Goal: Information Seeking & Learning: Check status

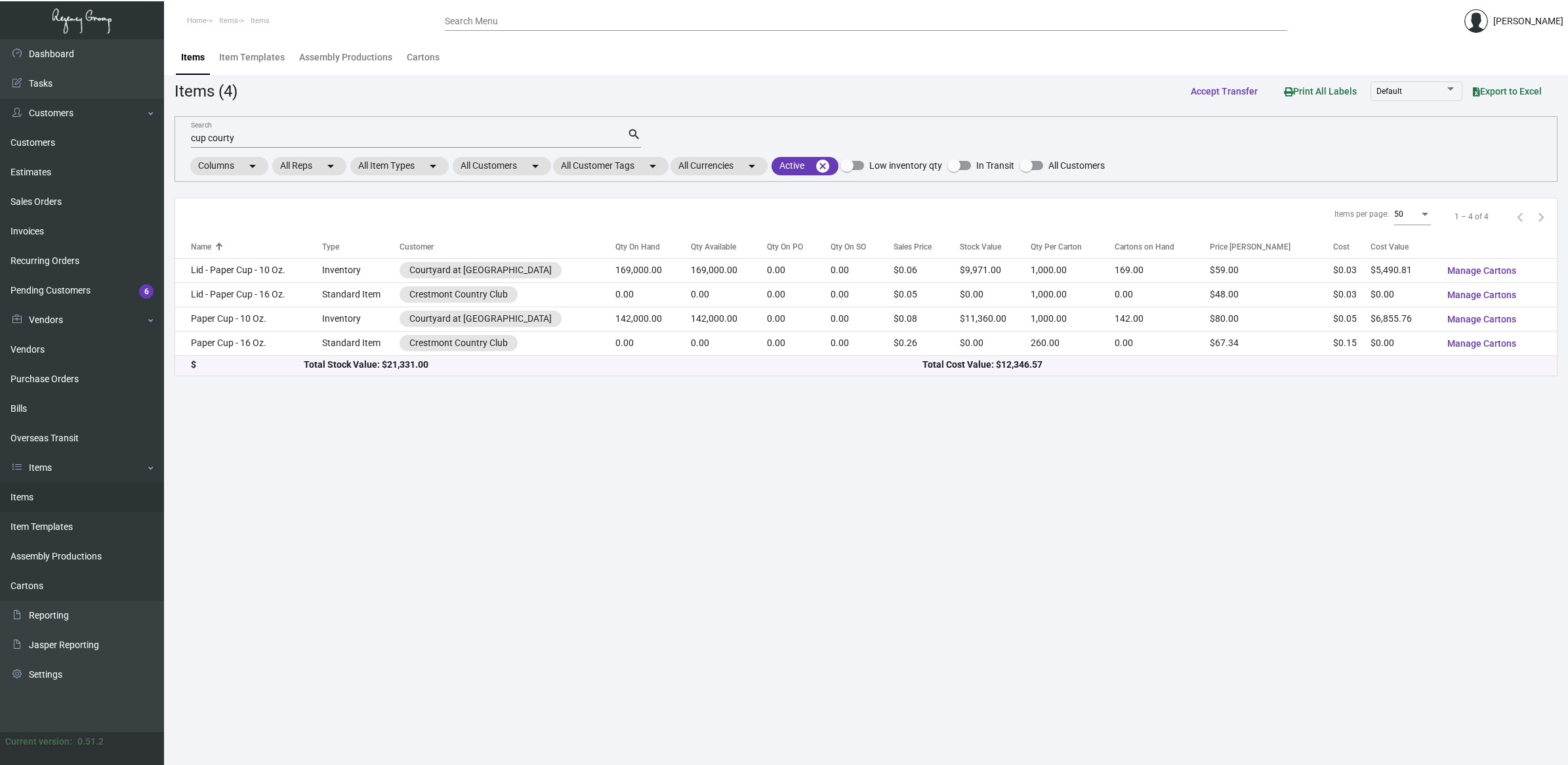
drag, startPoint x: 0, startPoint y: 0, endPoint x: 386, endPoint y: 573, distance: 690.9
click at [386, 573] on main "Items Item Templates Assembly Productions Cartons Items (4) Accept Transfer Pri…" at bounding box center [866, 402] width 1404 height 725
click at [54, 381] on link "Purchase Orders" at bounding box center [82, 379] width 164 height 30
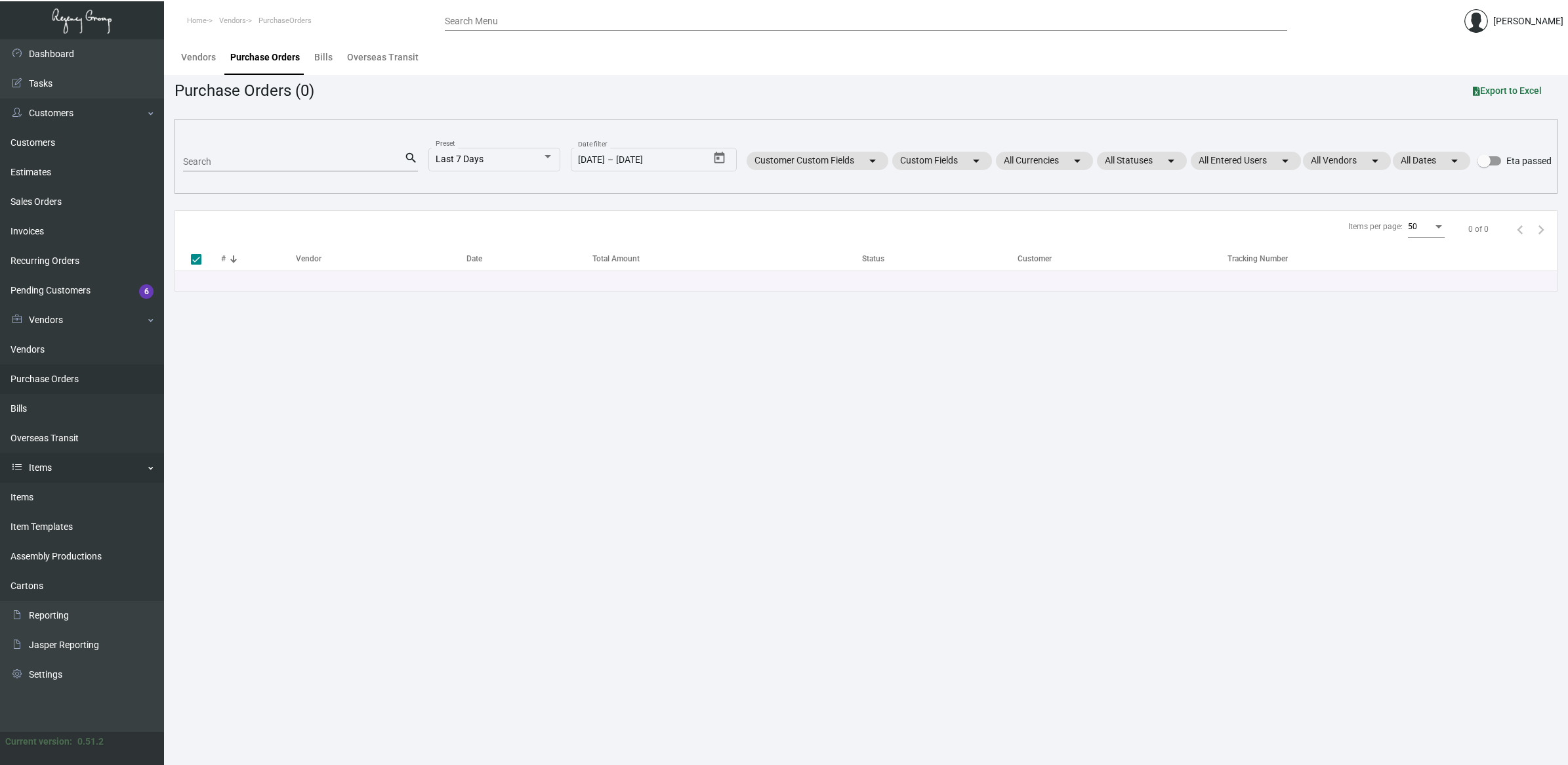
drag, startPoint x: 53, startPoint y: 494, endPoint x: 76, endPoint y: 453, distance: 47.0
click at [52, 494] on link "Items" at bounding box center [82, 497] width 164 height 30
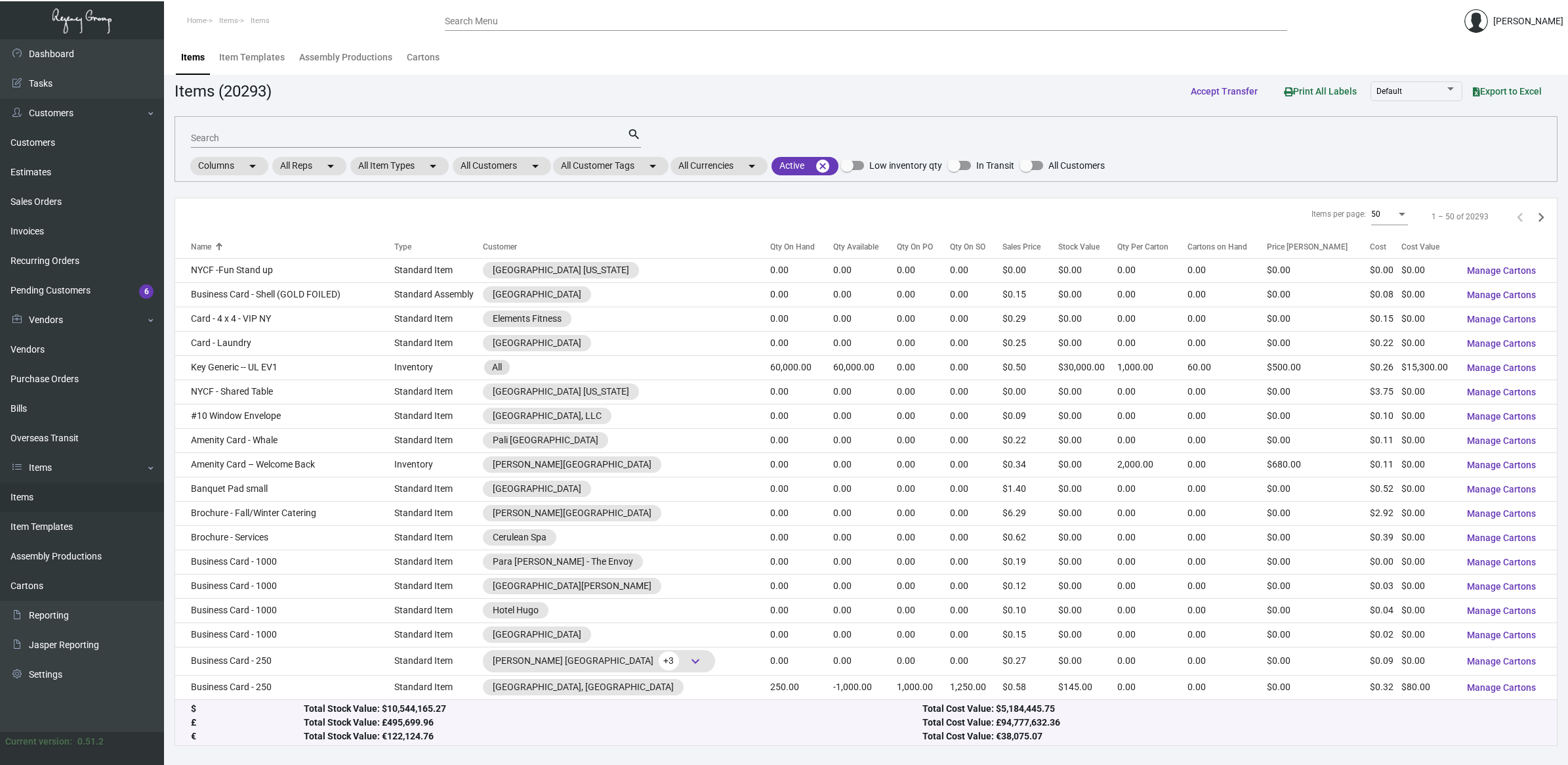
click at [251, 138] on input "Search" at bounding box center [408, 138] width 436 height 10
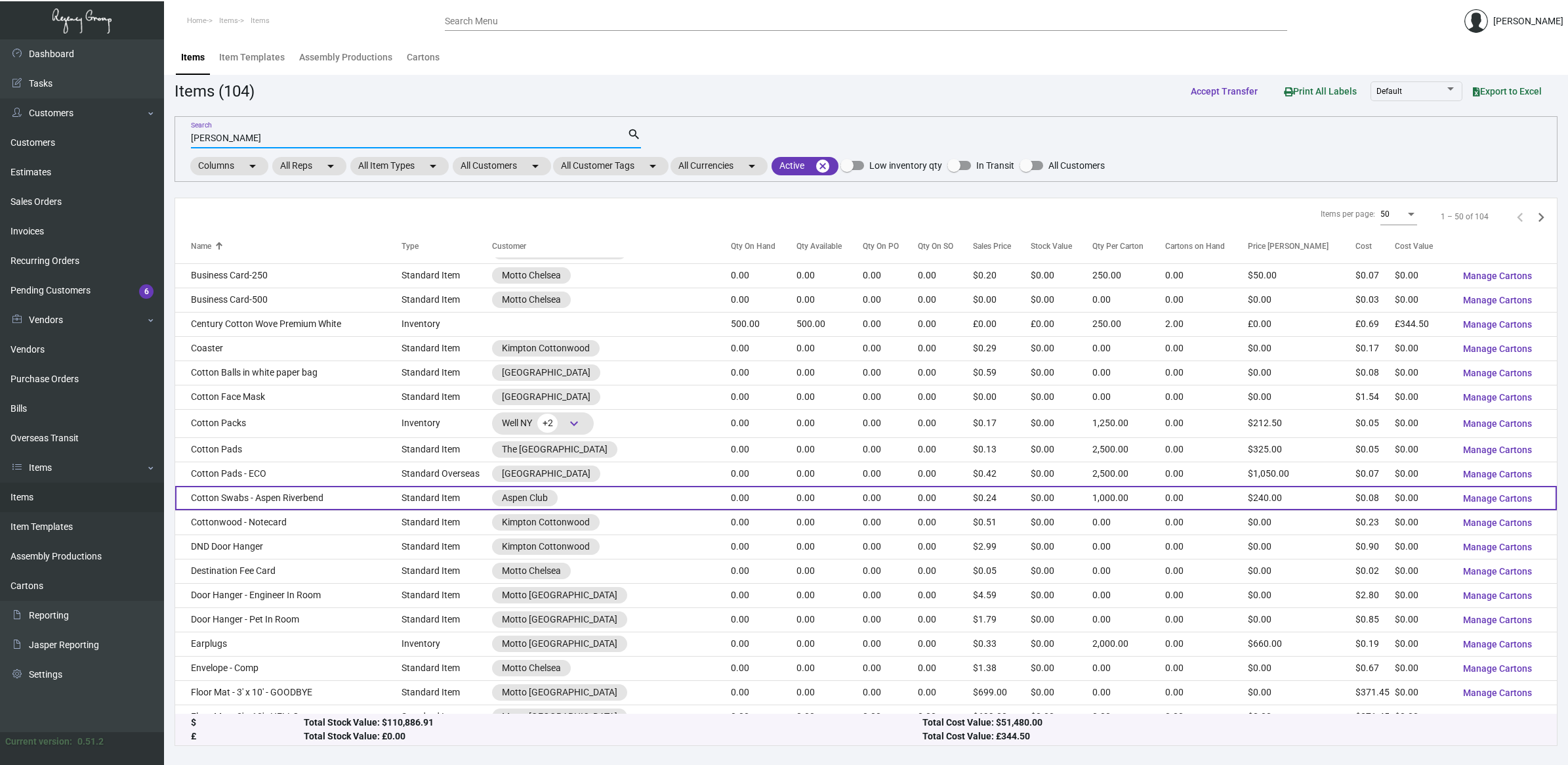
scroll to position [657, 0]
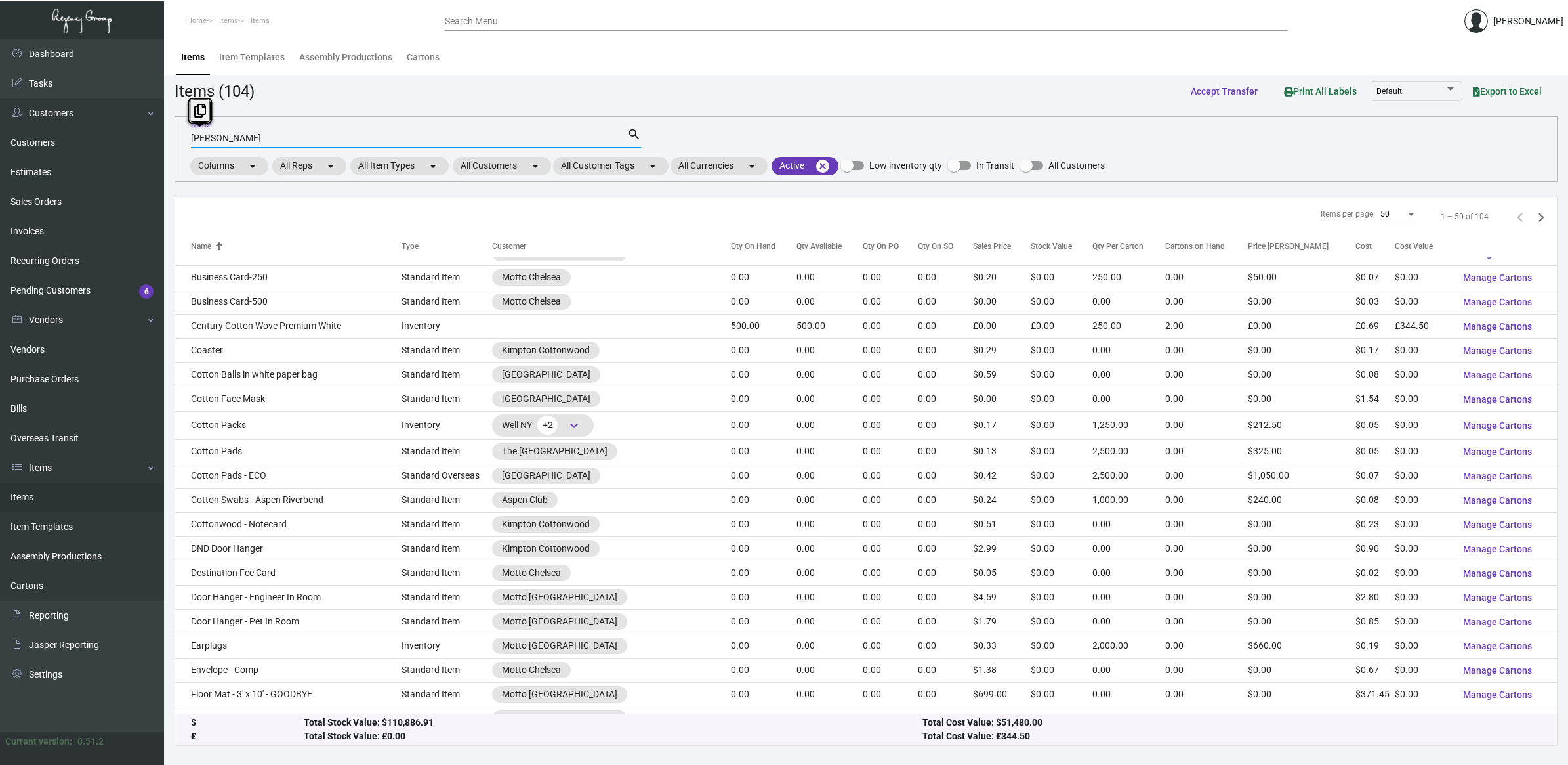
drag, startPoint x: 231, startPoint y: 140, endPoint x: -23, endPoint y: 119, distance: 254.9
click at [0, 119] on html "Home Items Items Search Menu [PERSON_NAME] Dashboard Dashboard Tasks Customers …" at bounding box center [784, 382] width 1568 height 765
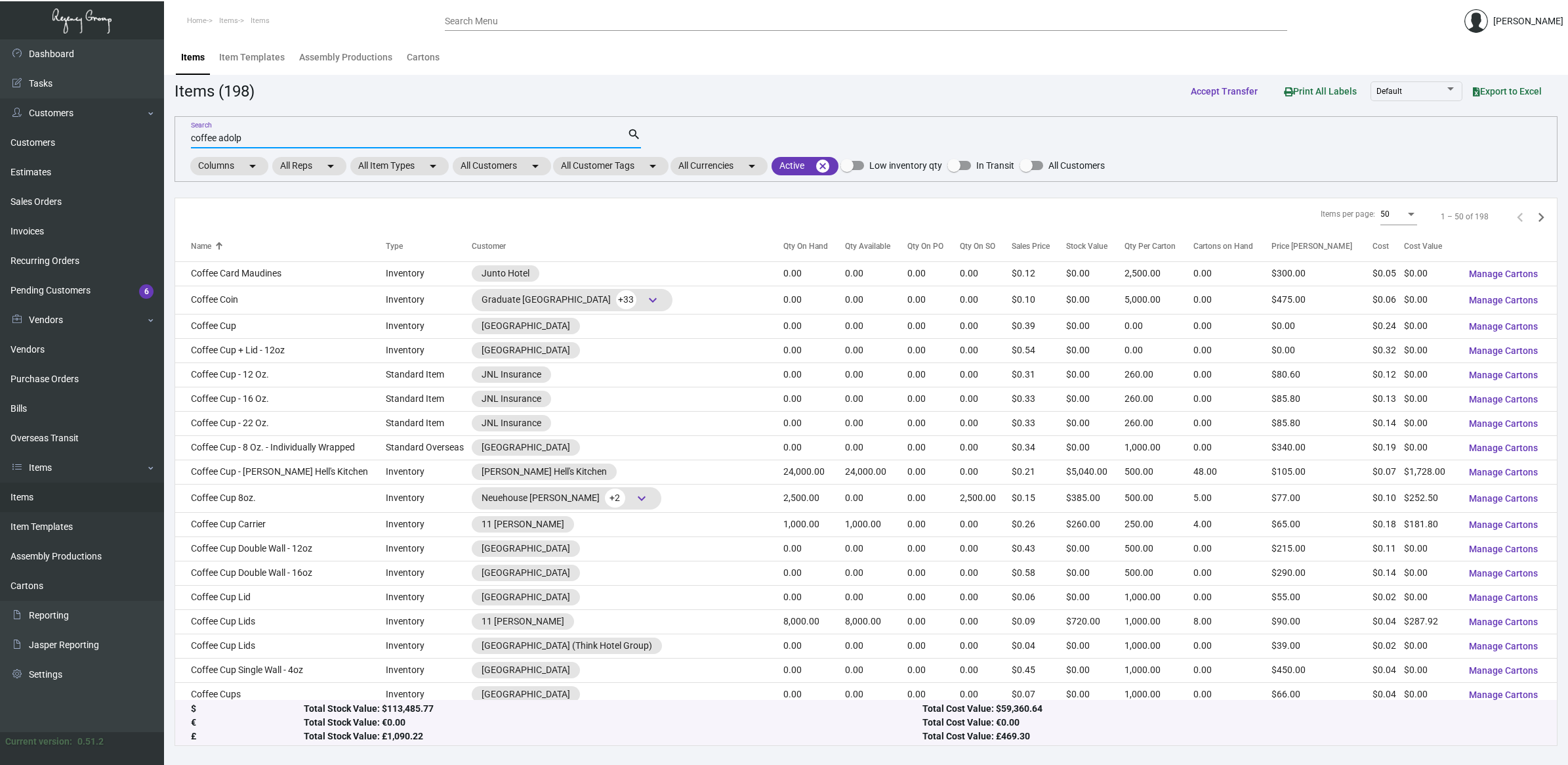
scroll to position [0, 0]
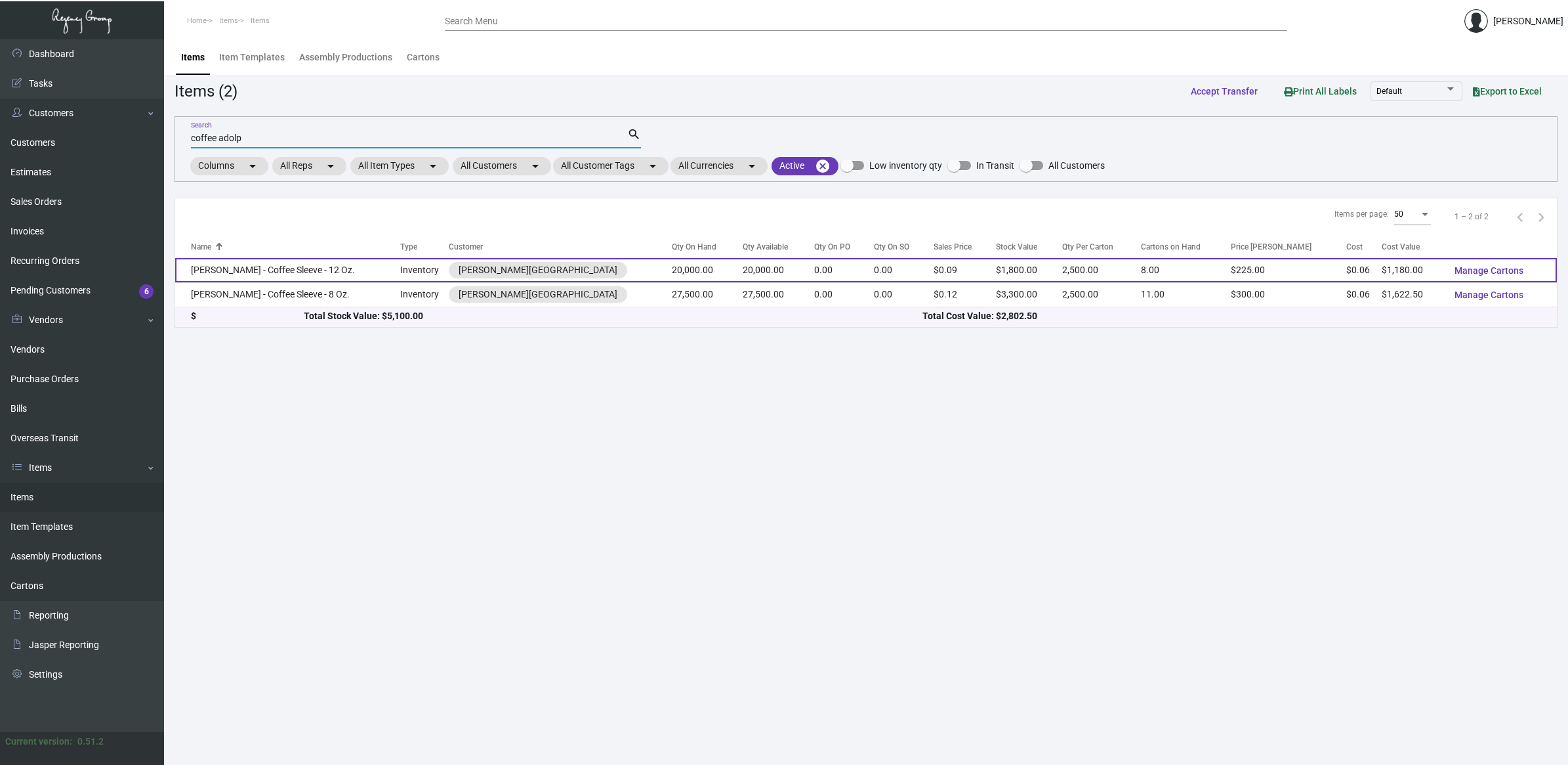
type input "coffee adolp"
click at [302, 274] on td "[PERSON_NAME] - Coffee Sleeve - 12 Oz." at bounding box center [288, 270] width 225 height 24
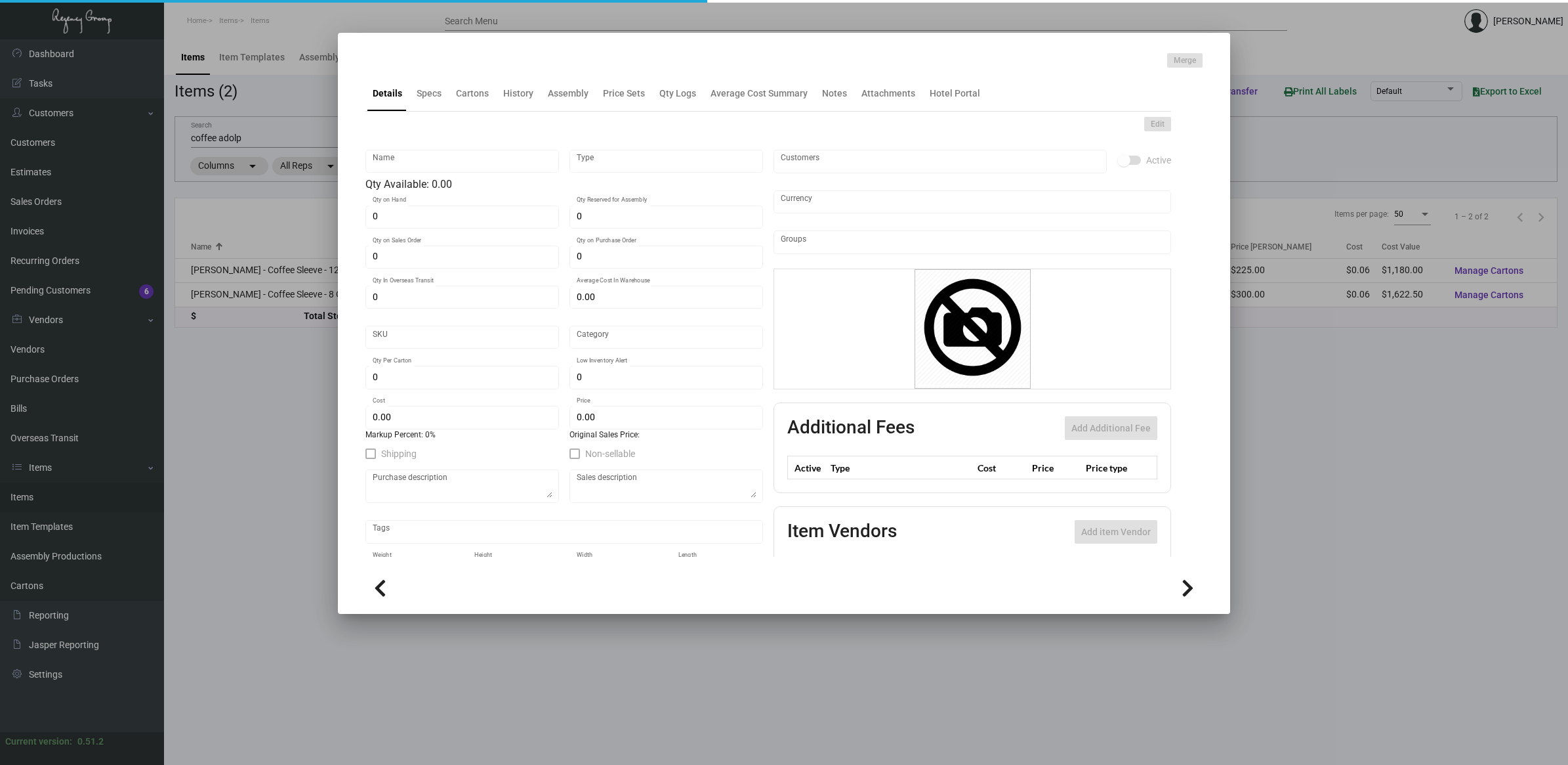
type input "[PERSON_NAME] - Coffee Sleeve - 12 Oz."
type input "Inventory"
type input "20,000"
type input "$ 0.089"
type input "Overseas"
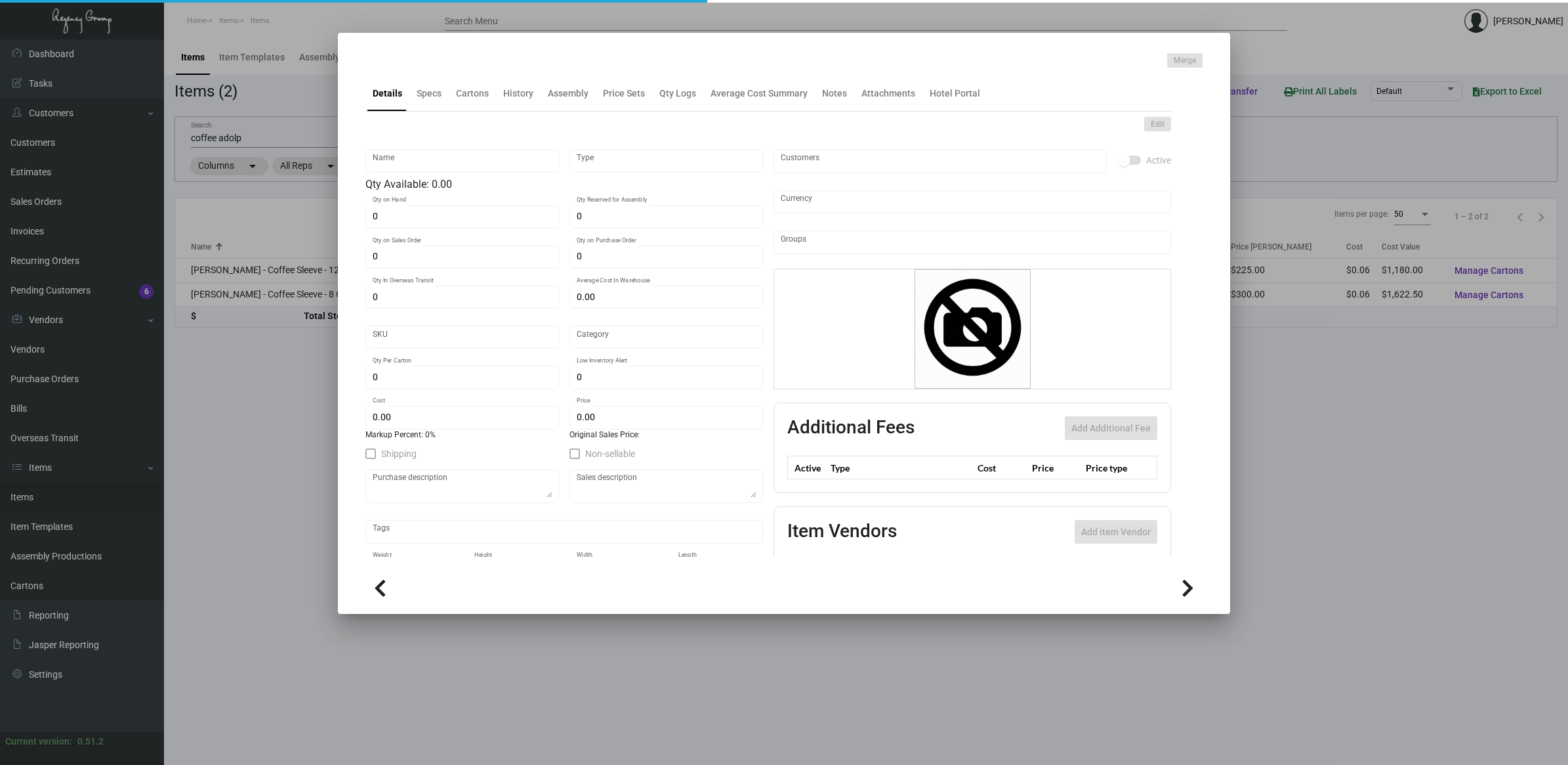
type input "2,500"
type input "$ 0.059"
type input "$ 0.09"
checkbox input "true"
type input "United States Dollar $"
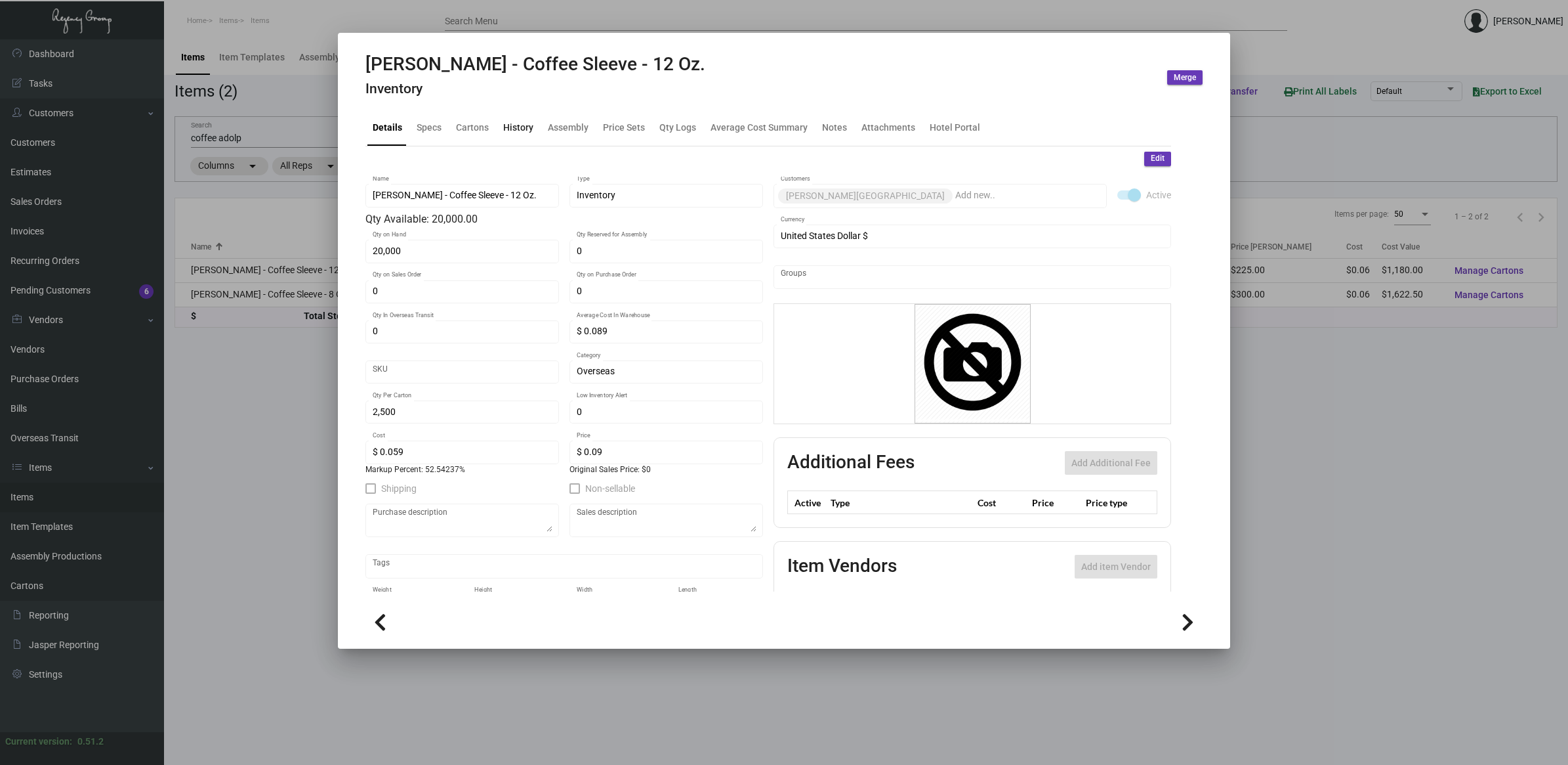
click at [512, 128] on div "History" at bounding box center [518, 128] width 30 height 14
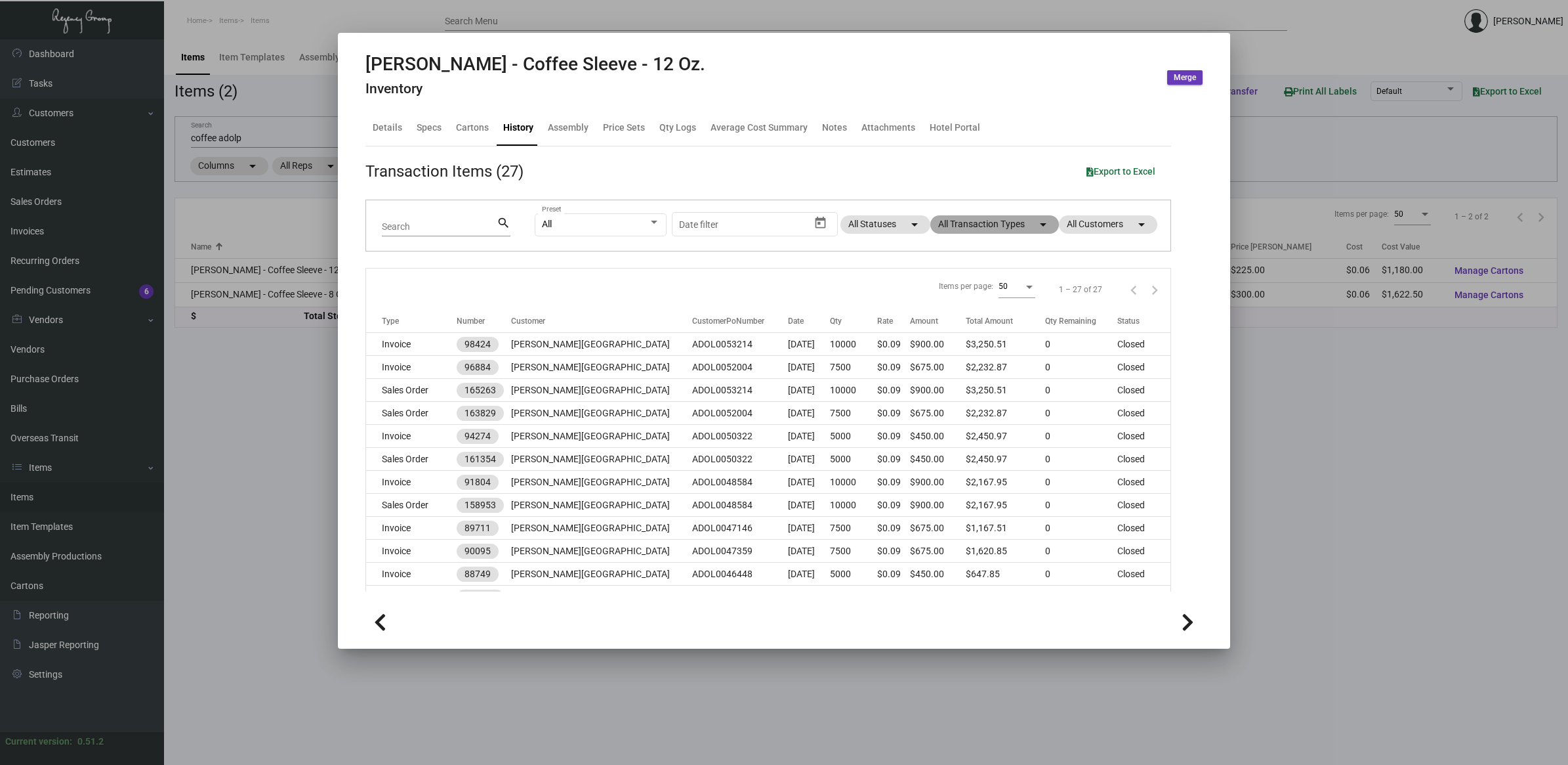
click at [992, 230] on mat-chip "All Transaction Types arrow_drop_down" at bounding box center [995, 225] width 128 height 19
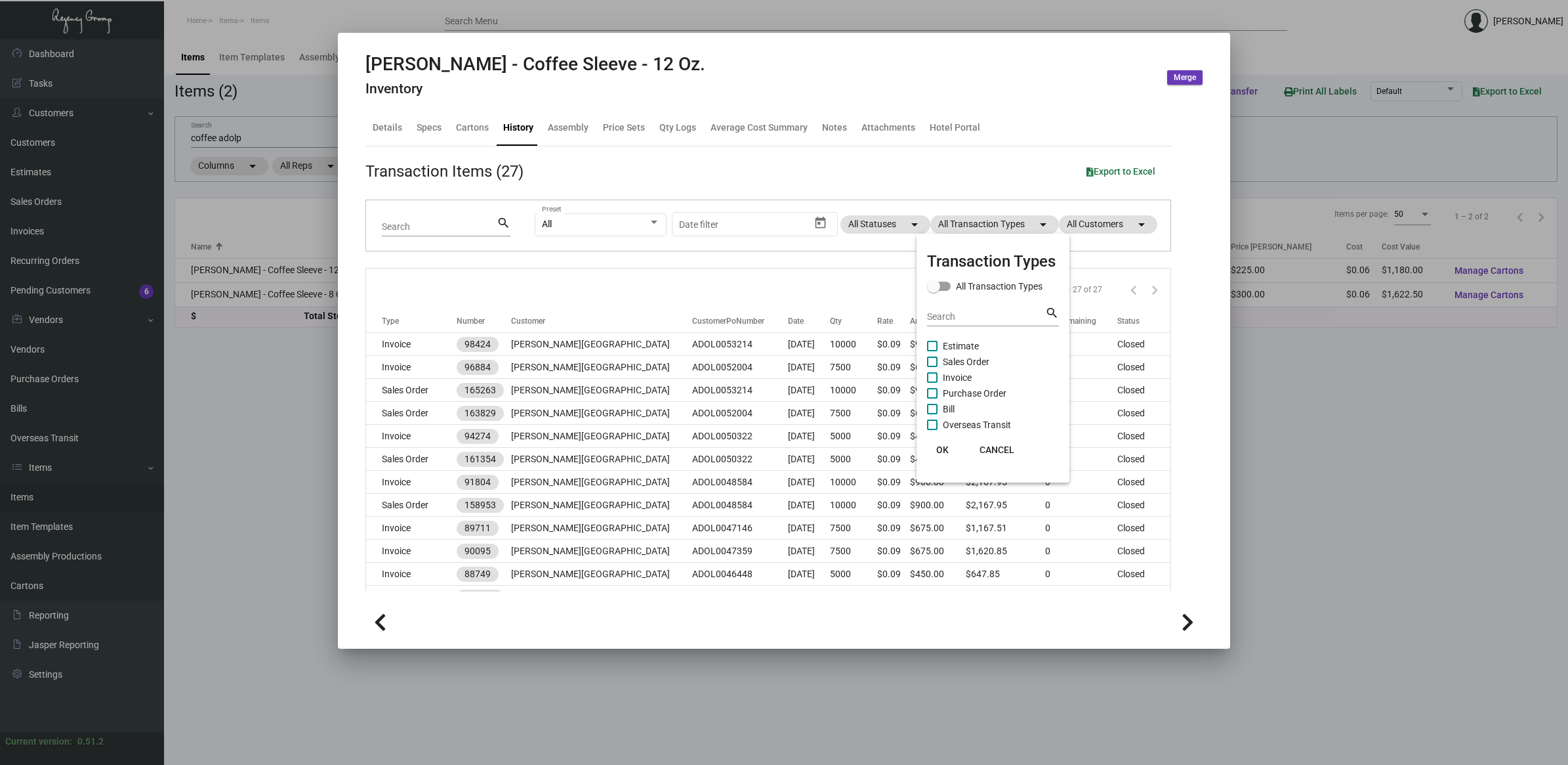
click at [991, 401] on mat-checkbox "Bill" at bounding box center [993, 409] width 132 height 16
click at [952, 388] on span "Purchase Order" at bounding box center [974, 393] width 63 height 16
click at [933, 399] on input "Purchase Order" at bounding box center [932, 399] width 1 height 1
checkbox input "true"
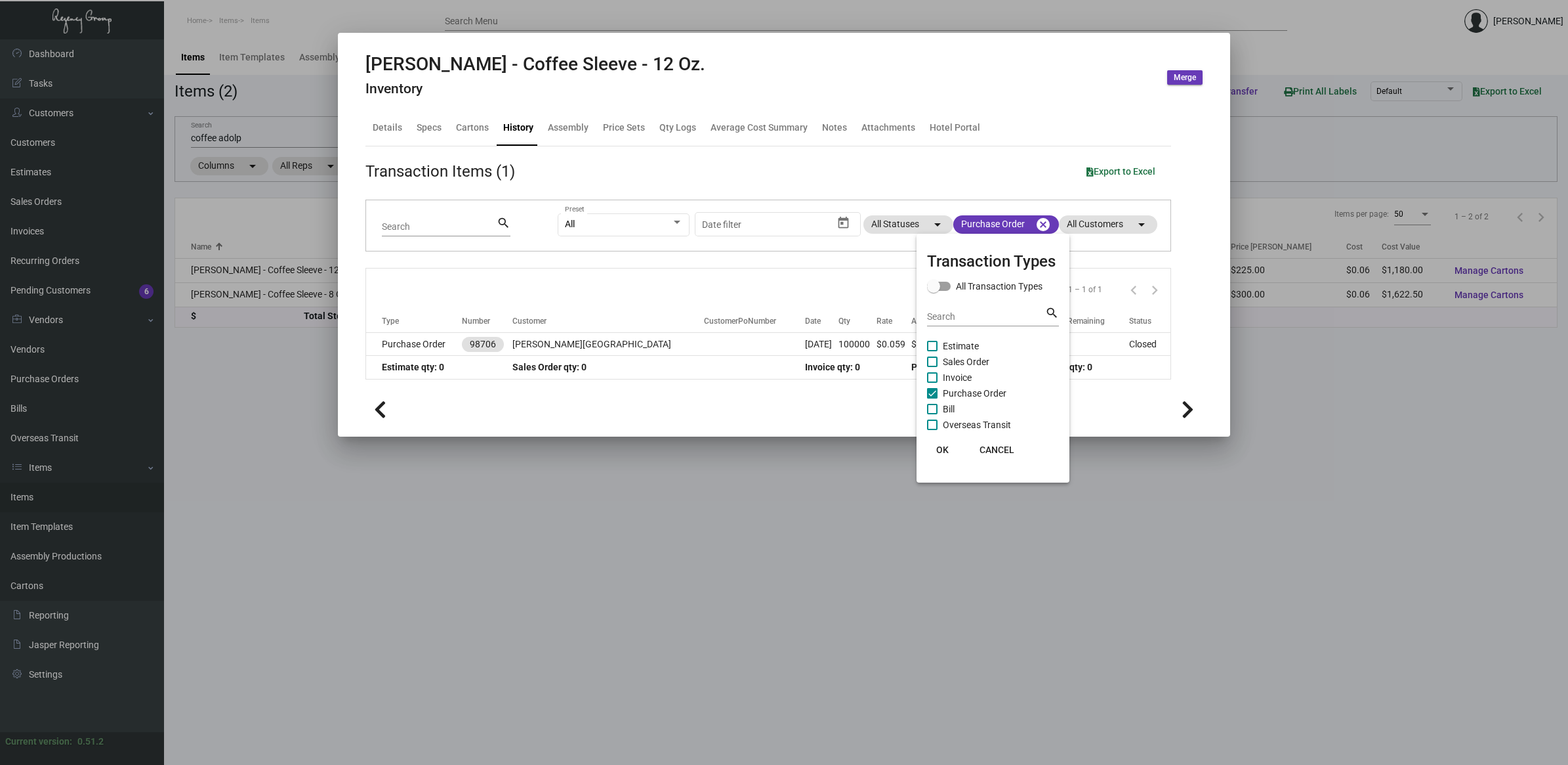
click at [854, 343] on div at bounding box center [784, 382] width 1568 height 765
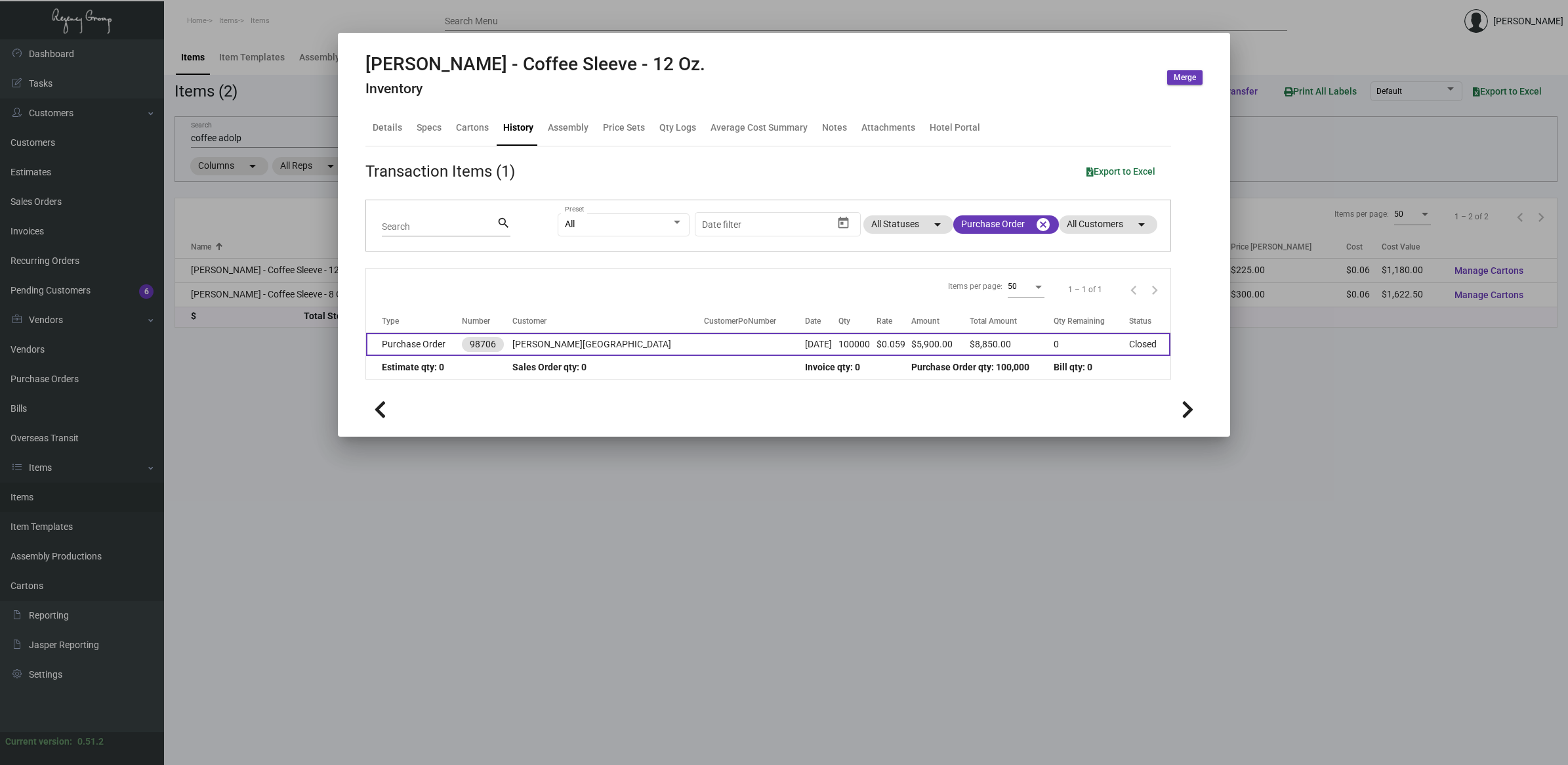
click at [877, 343] on td "$0.059" at bounding box center [894, 344] width 35 height 23
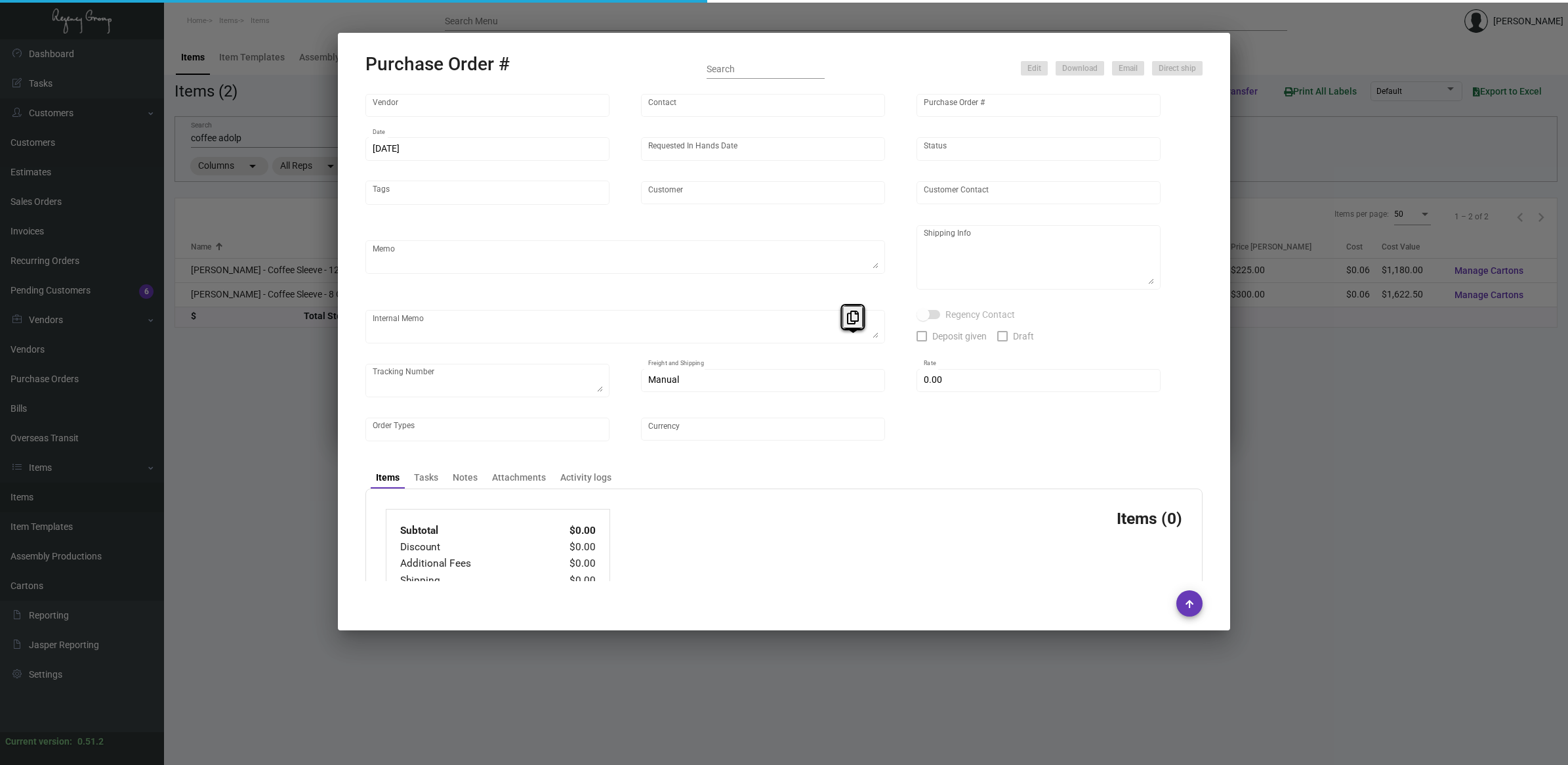
type input "SunPlus Promo Inc."
type input "[PERSON_NAME]"
type input "98706"
type input "[DATE]"
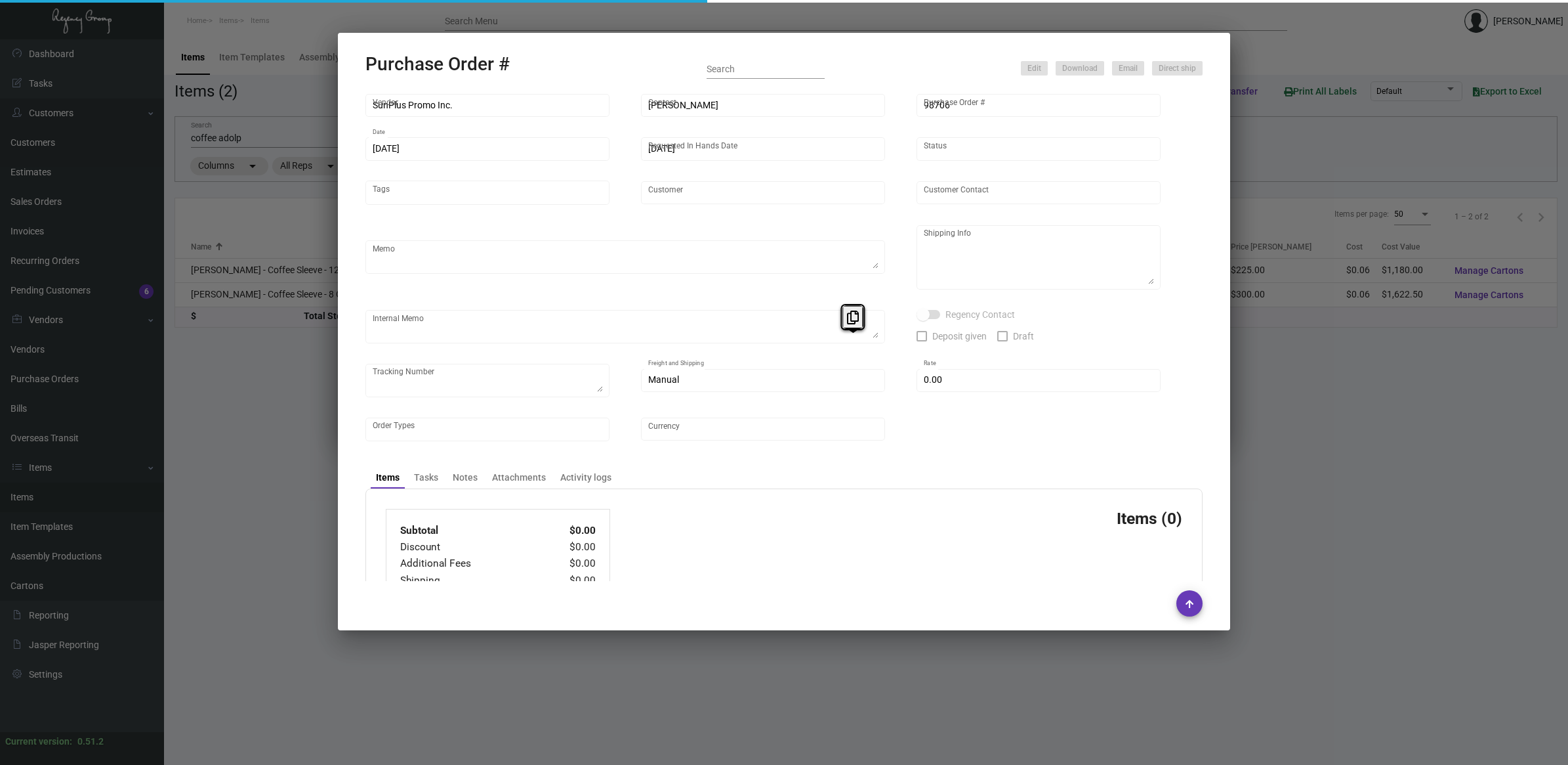
type input "[PERSON_NAME][GEOGRAPHIC_DATA]"
type textarea "Via BOAT. BROWN Kraft material."
type textarea "[PERSON_NAME] Regency Group NJ [STREET_ADDRESS]"
type textarea "[DATE] - ACH DEPOSIT FOR $8,850.00 Here is the tracking no. 780497749824 by Fed…"
checkbox input "true"
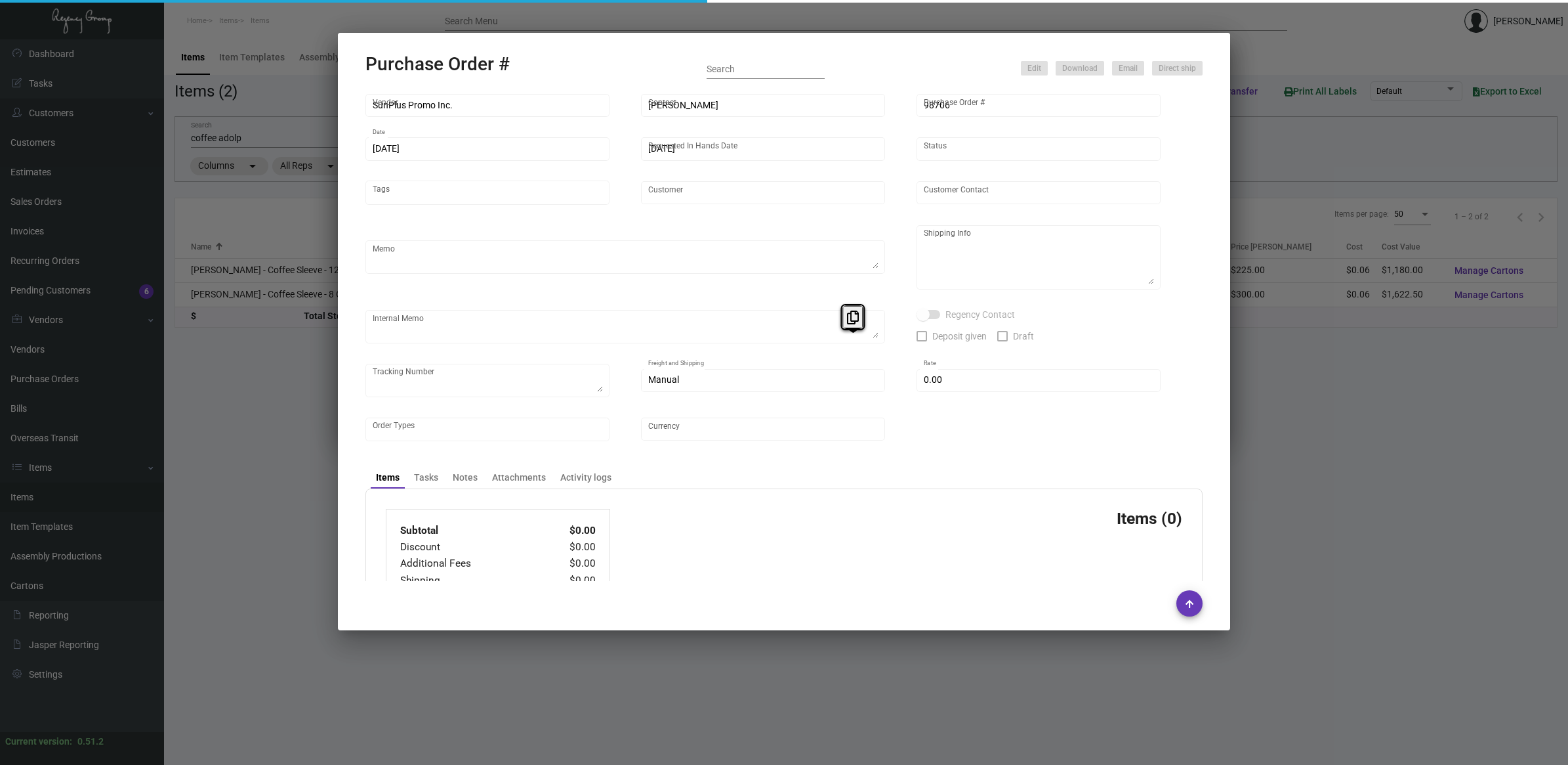
checkbox input "true"
type input "$ 0.00"
type input "United States Dollar $"
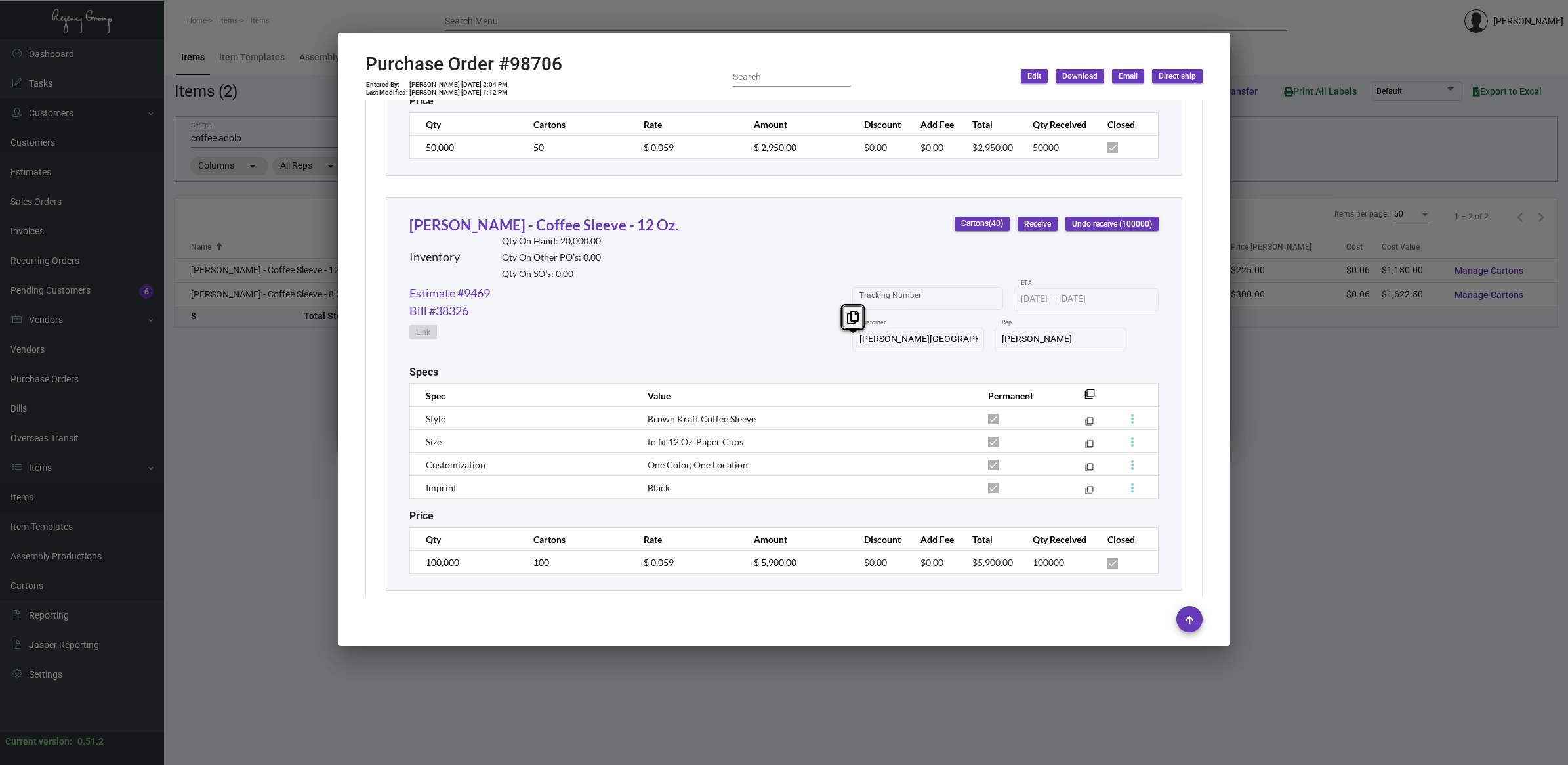
scroll to position [975, 0]
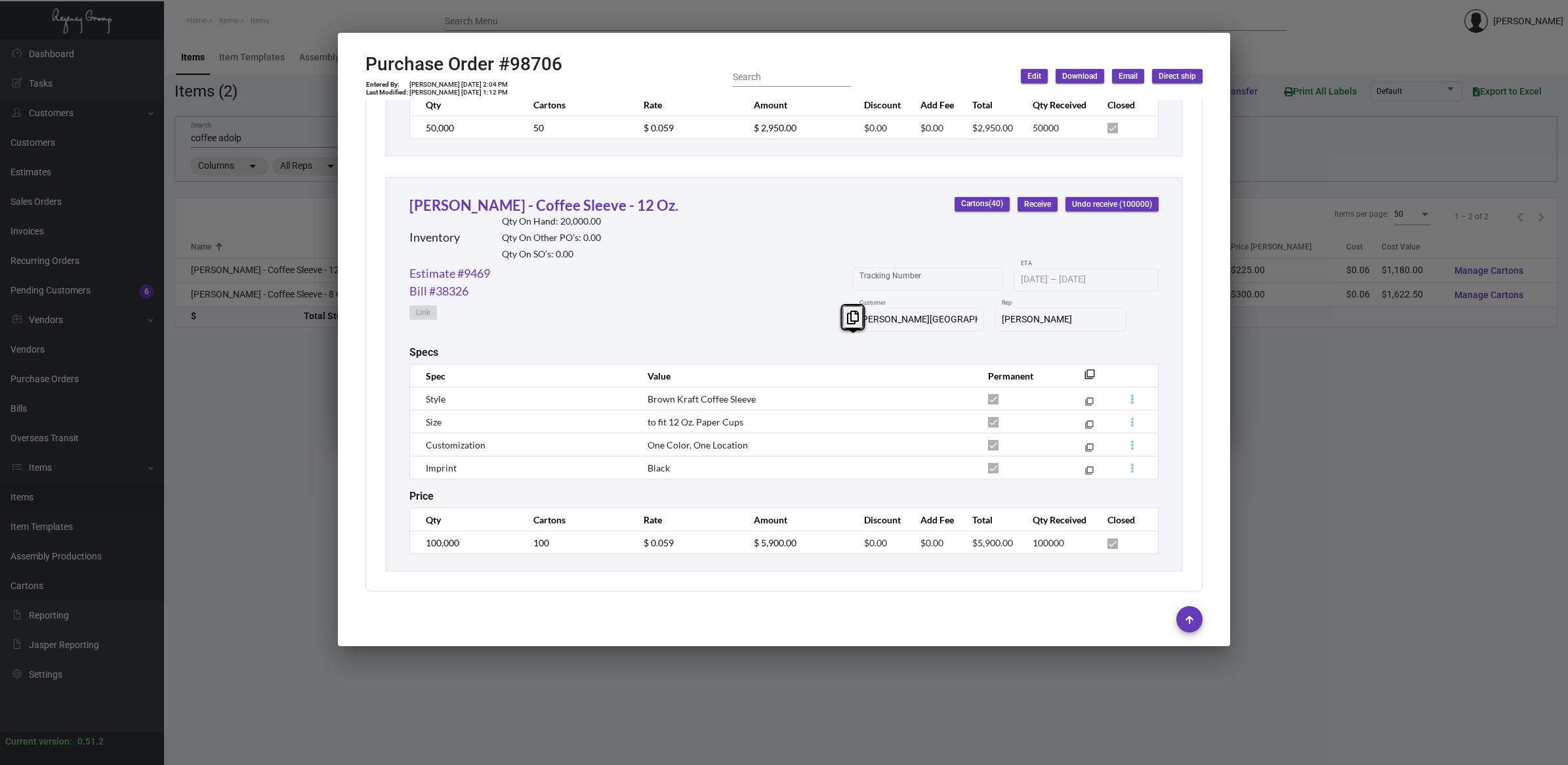
click at [300, 414] on div at bounding box center [784, 382] width 1568 height 765
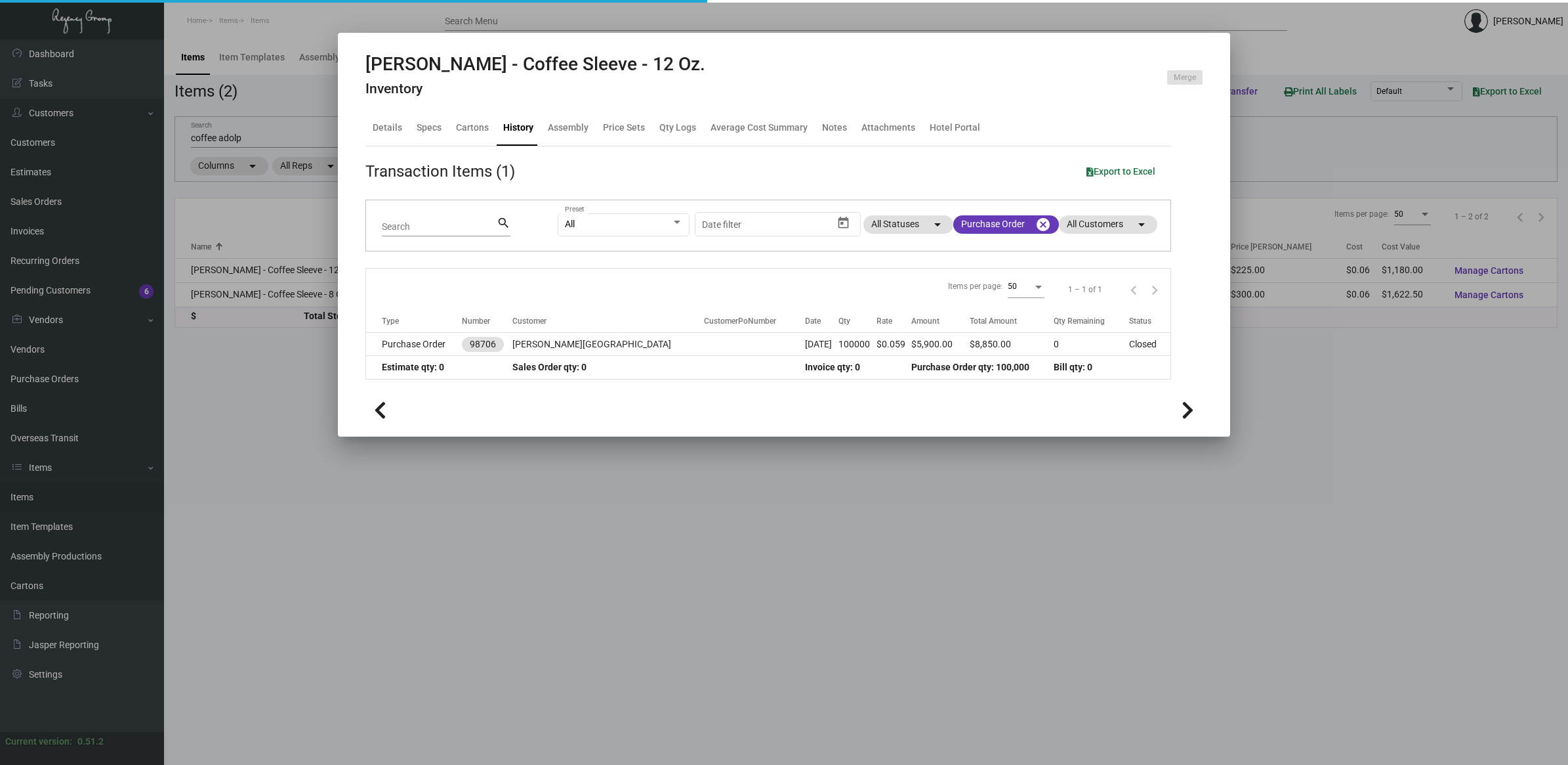
click at [300, 412] on div at bounding box center [784, 382] width 1568 height 765
click at [230, 140] on input "coffee adolp" at bounding box center [408, 138] width 436 height 10
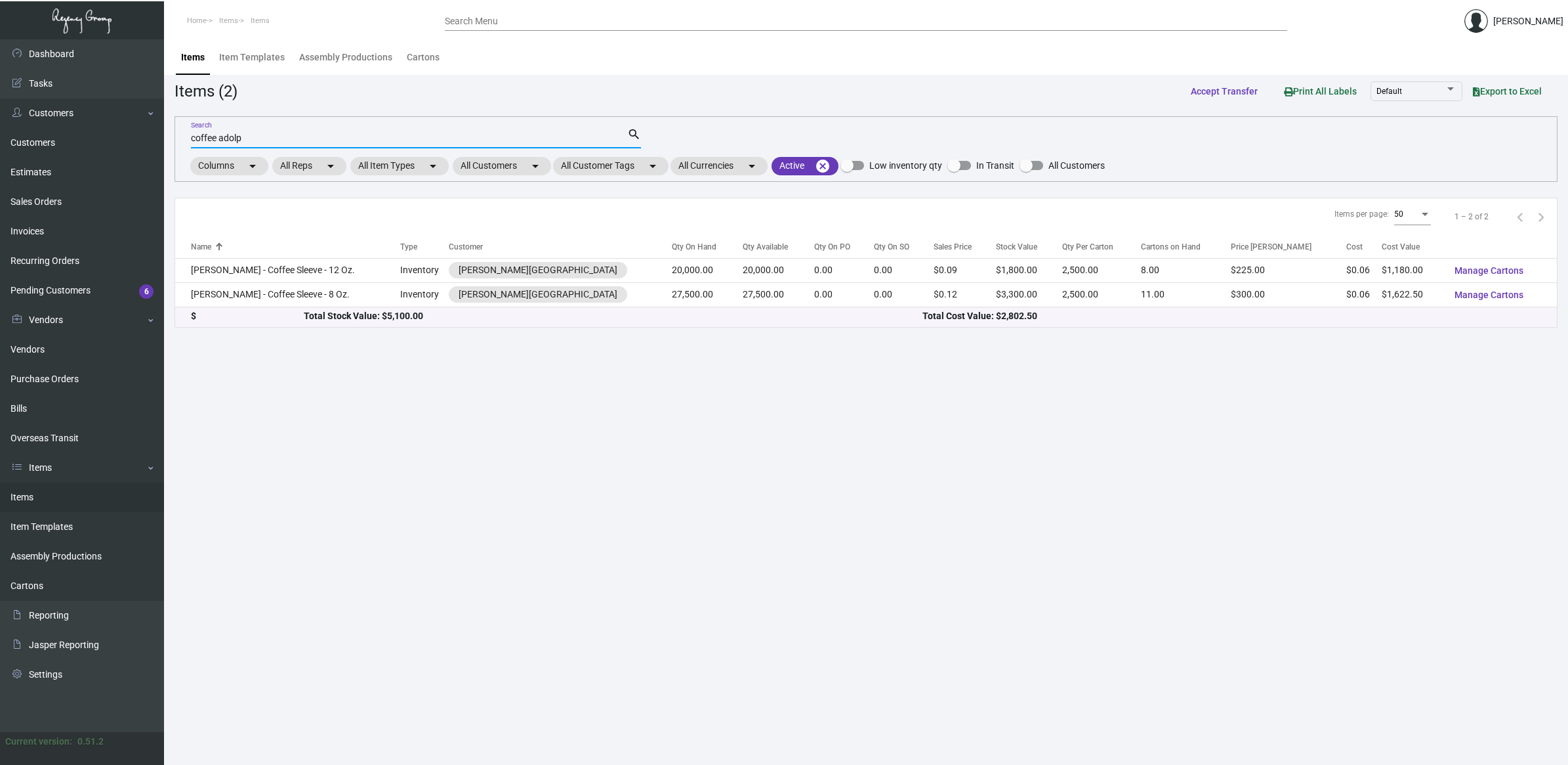
click at [271, 140] on input "coffee adolp" at bounding box center [408, 138] width 436 height 10
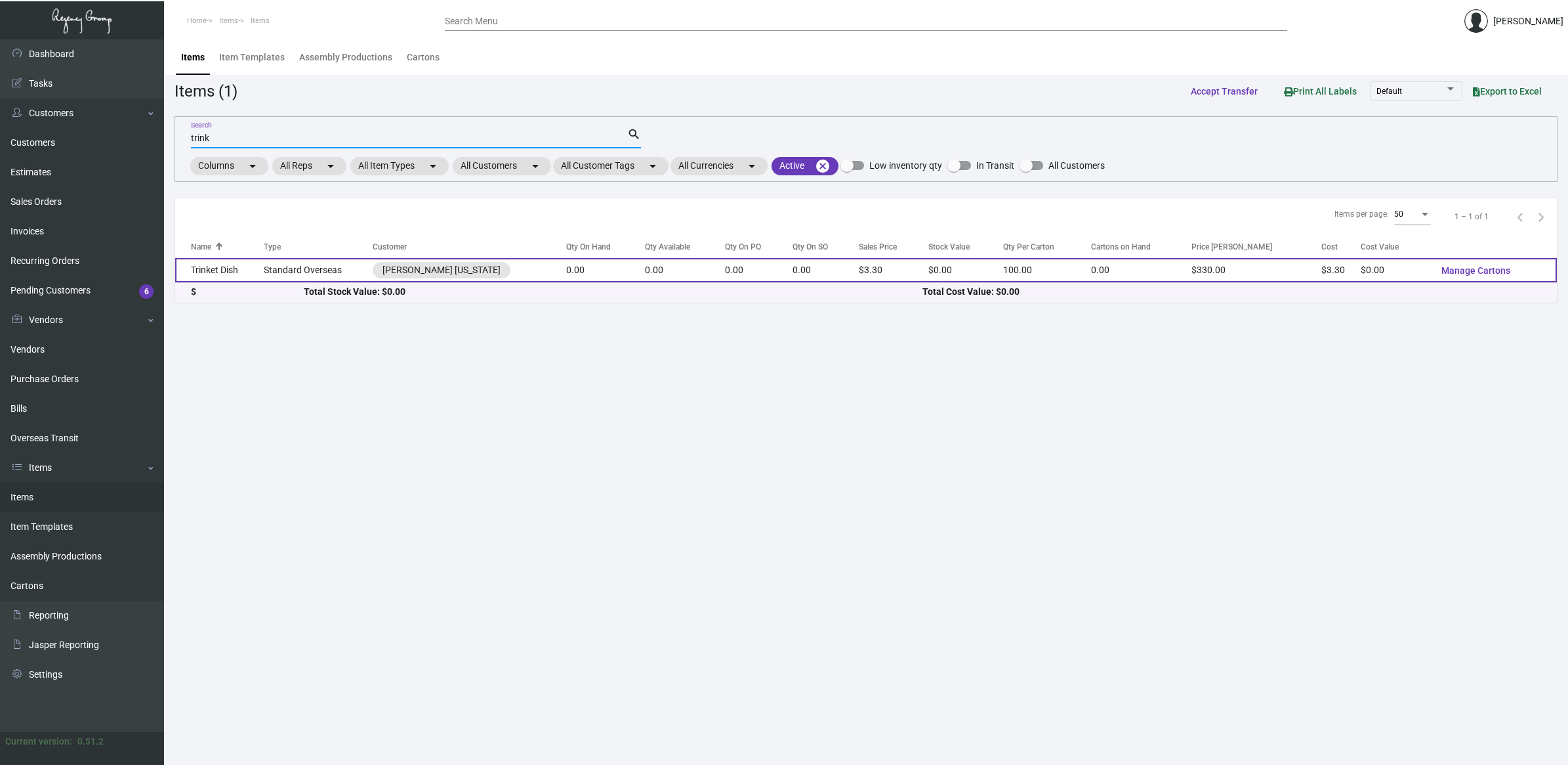
type input "trink"
click at [264, 273] on td "Trinket Dish" at bounding box center [219, 270] width 89 height 24
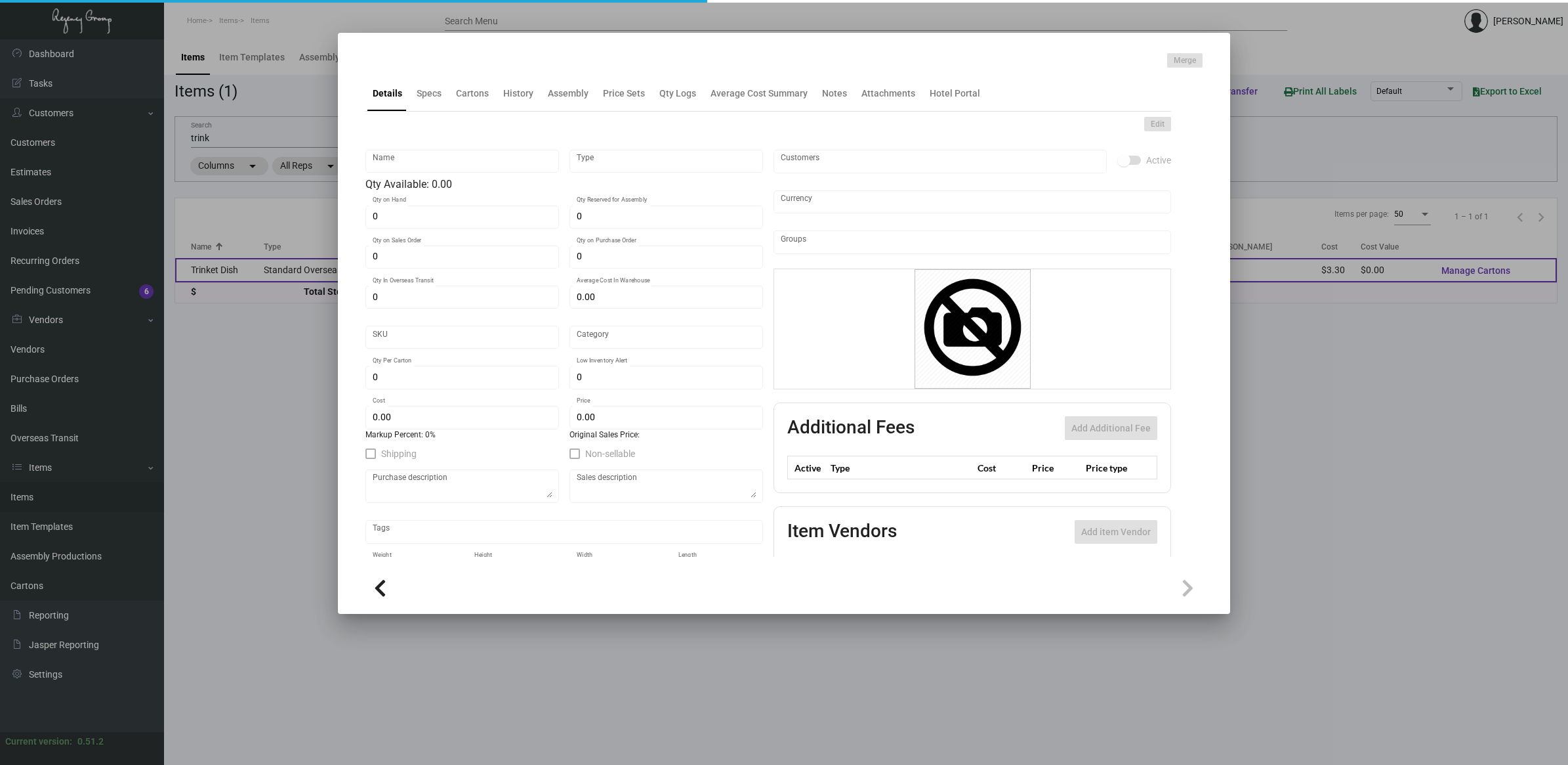
type input "Trinket Dish"
type input "Standard Overseas"
type input "$ 3.30"
type input "Overseas"
type input "100"
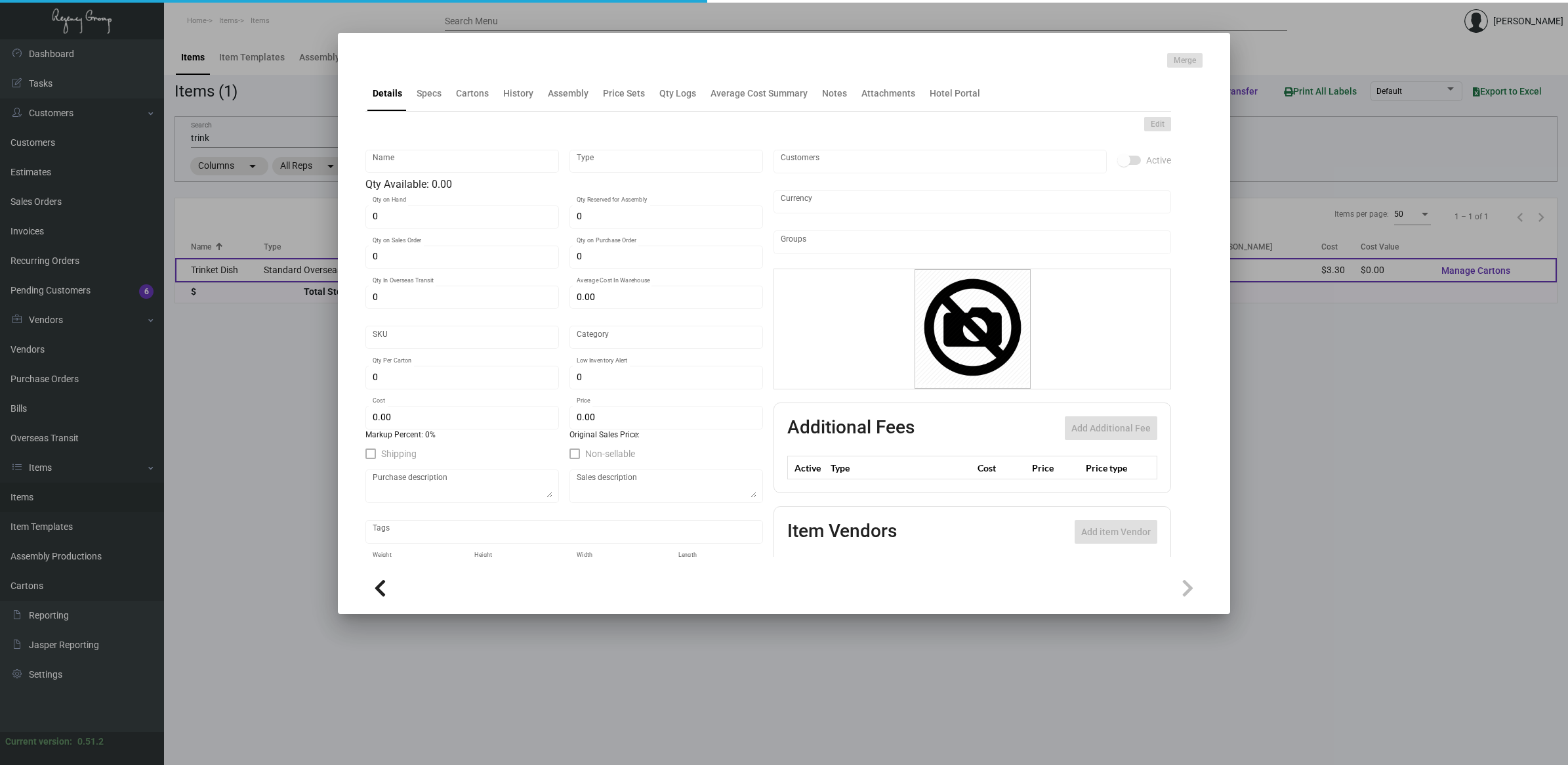
type input "$ 3.30"
checkbox input "true"
type input "United States Dollar $"
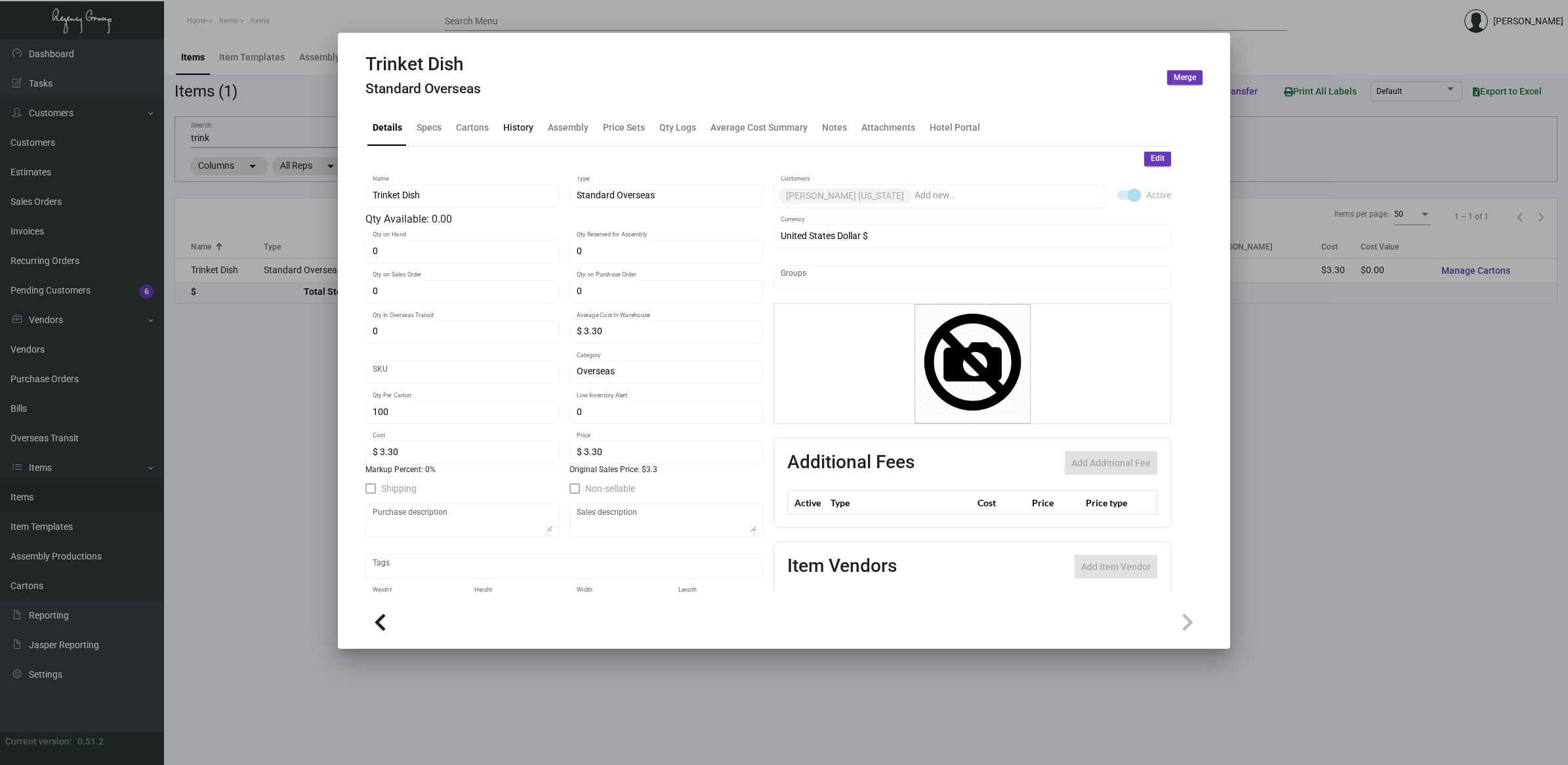
click at [526, 128] on div "History" at bounding box center [518, 128] width 30 height 14
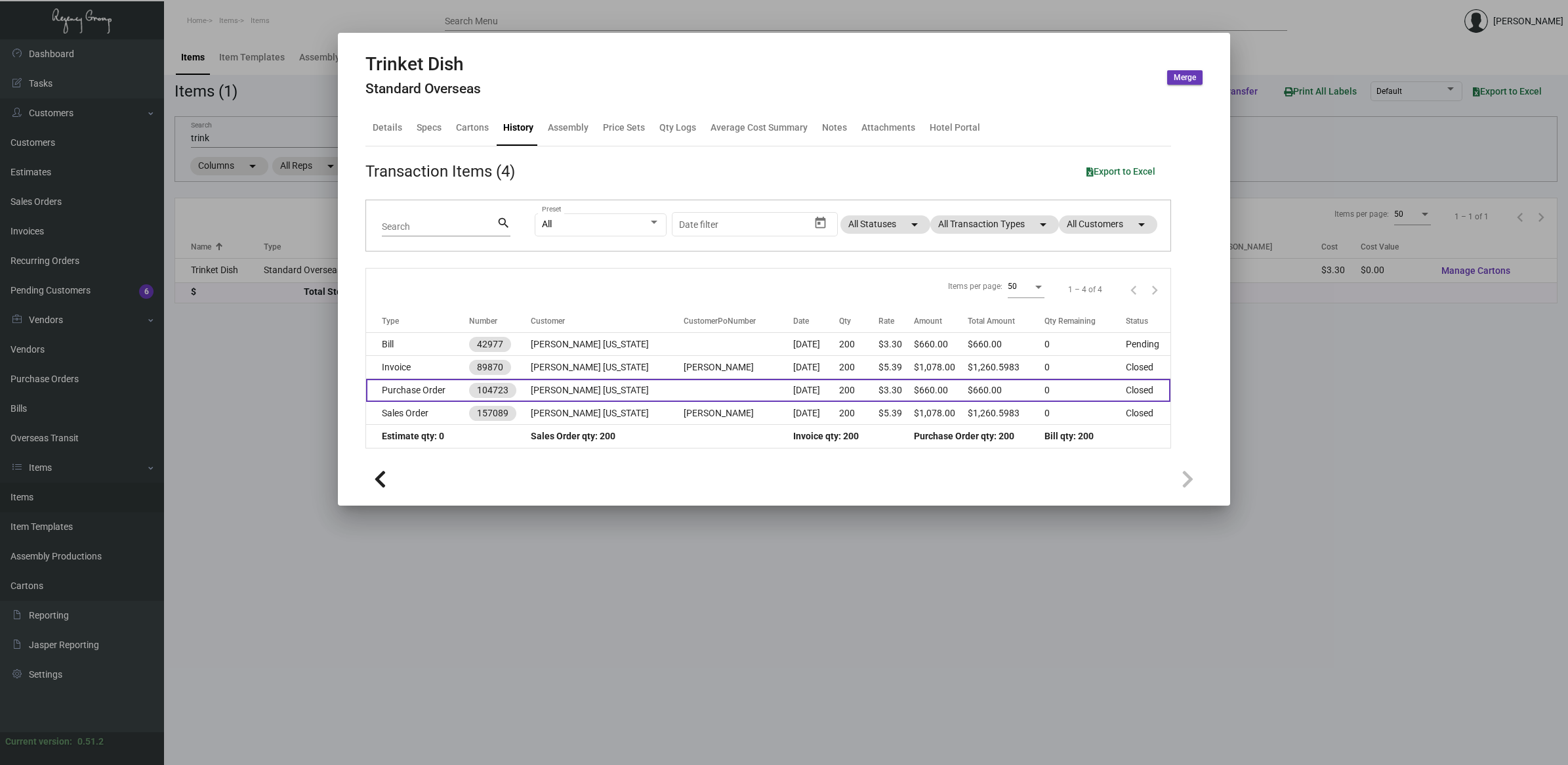
click at [438, 395] on td "Purchase Order" at bounding box center [418, 390] width 103 height 23
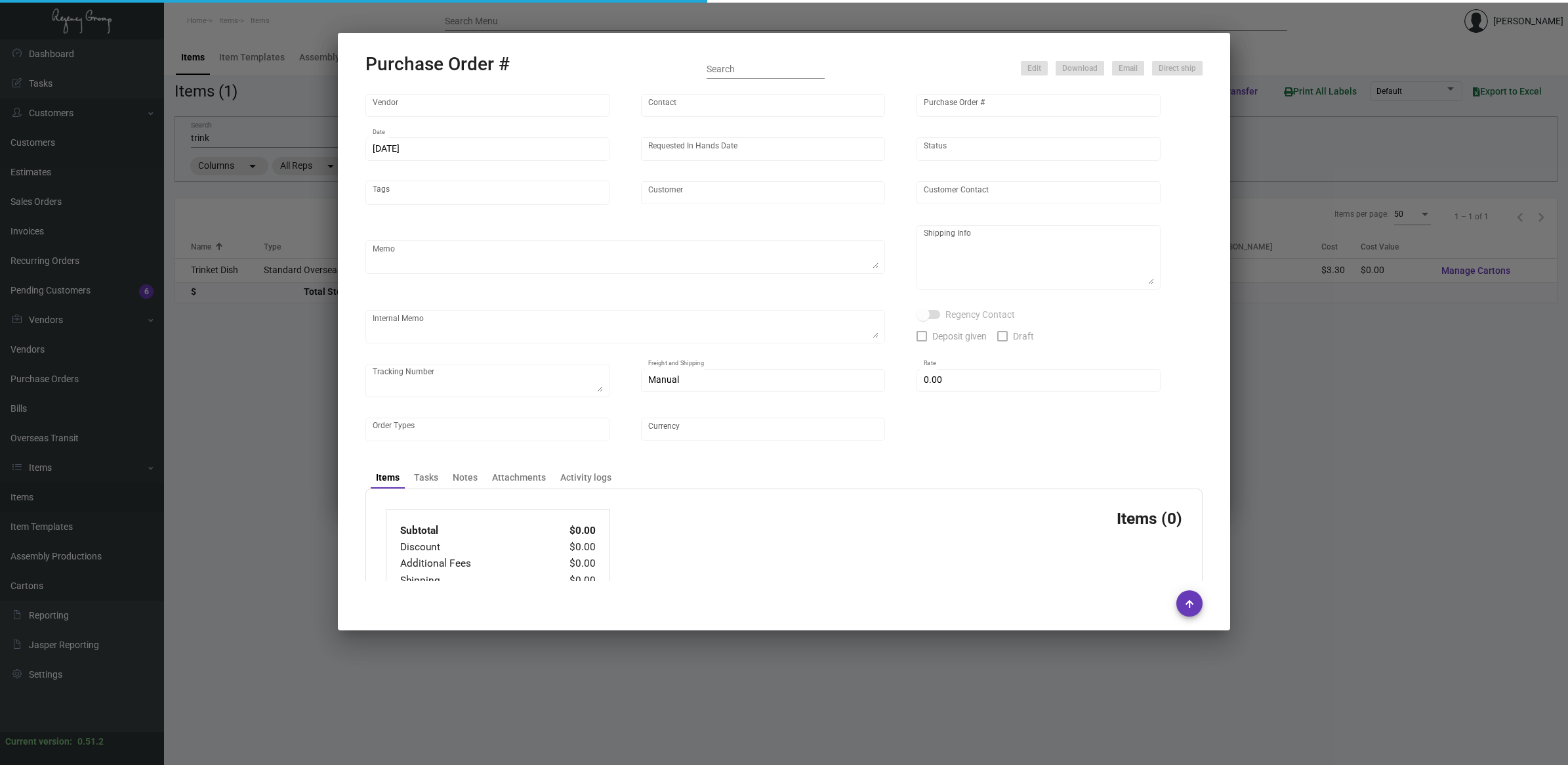
type input "L and L Promos"
type input "[PERSON_NAME]"
type input "104723"
type input "[DATE]"
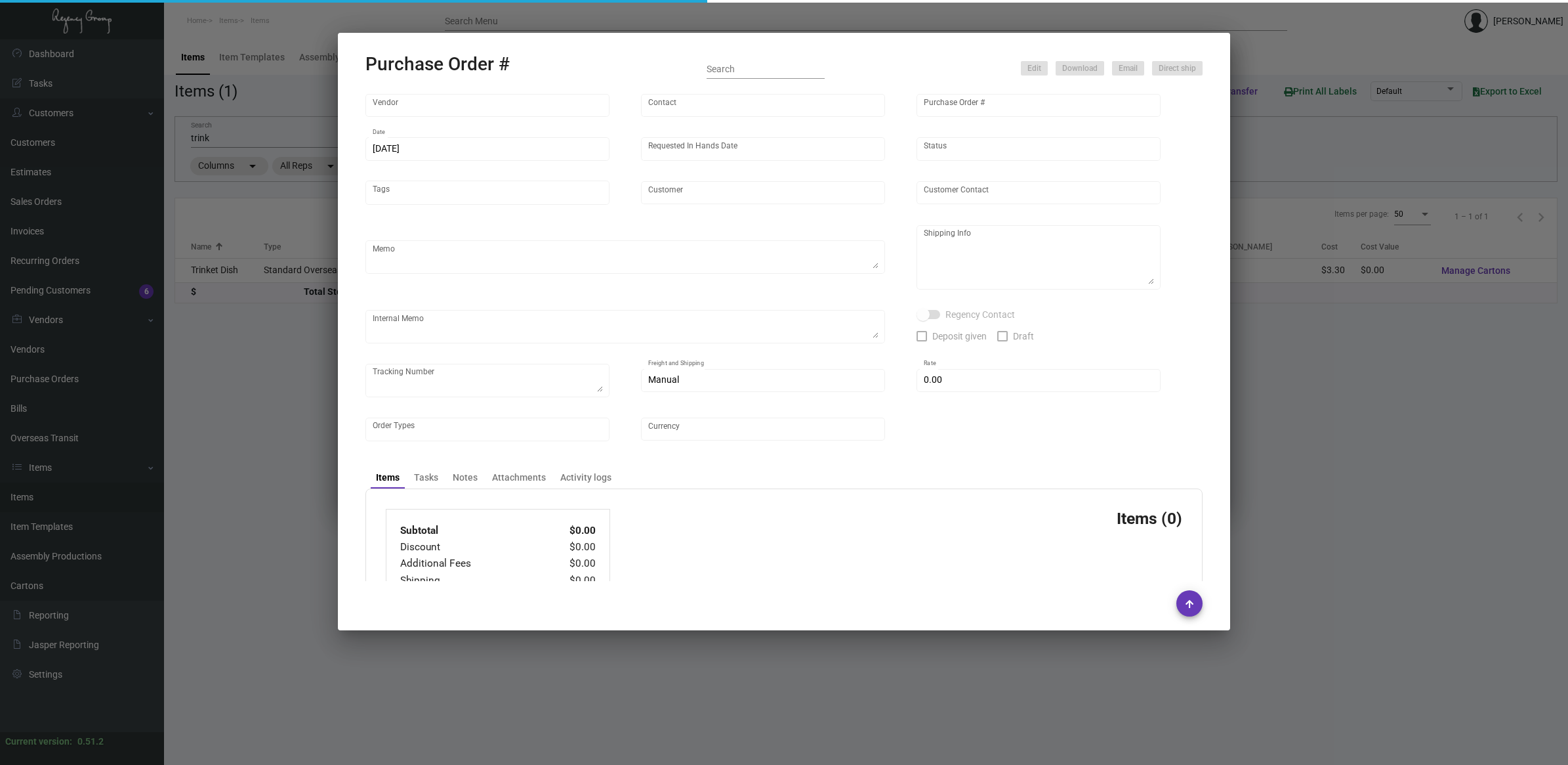
type input "[PERSON_NAME] [US_STATE]"
type textarea "FIRM IHD."
type textarea "Regency Group NJ - [PERSON_NAME] [STREET_ADDRESS]"
checkbox input "true"
type input "$ 0.00"
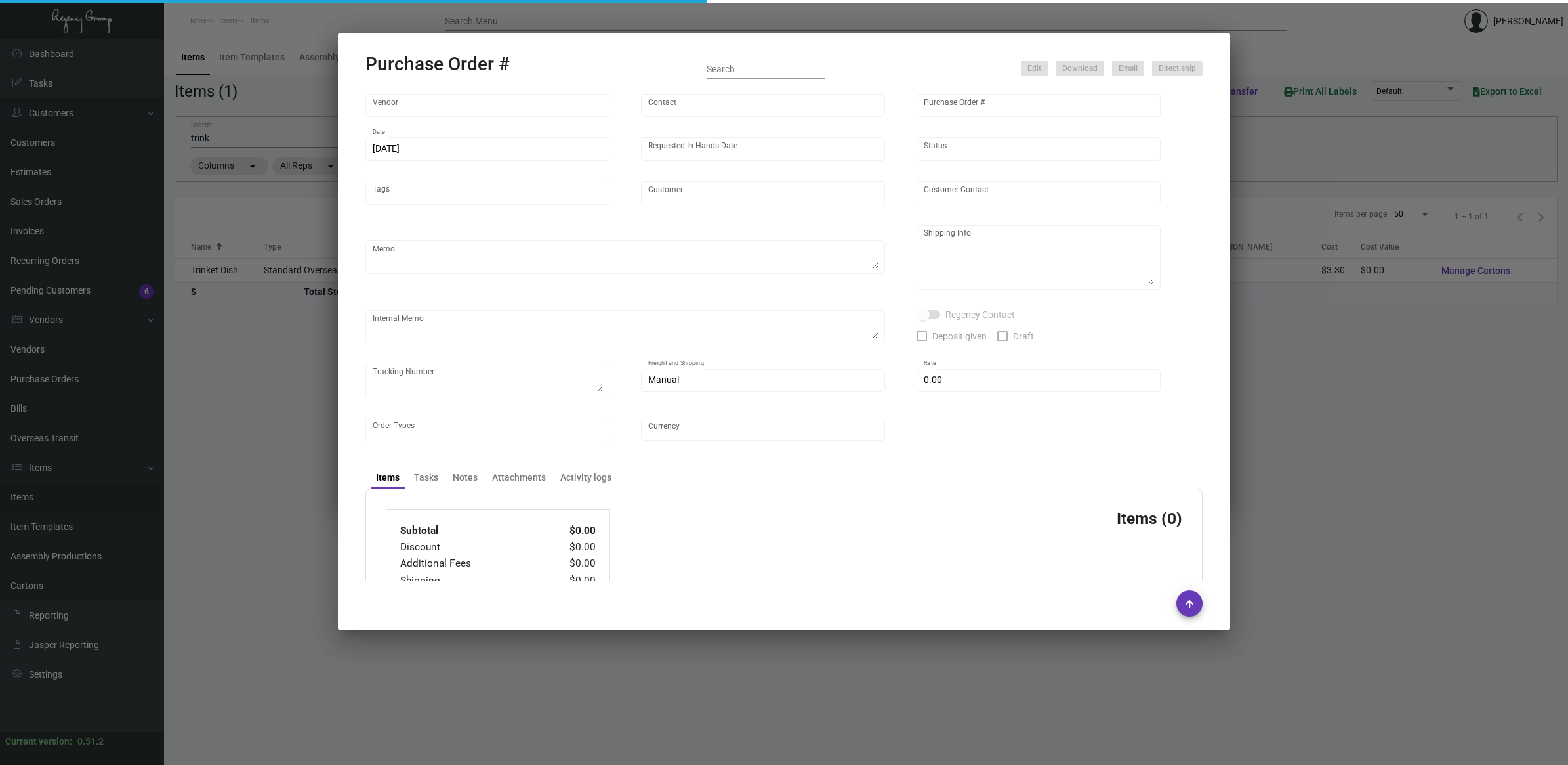
type input "United States Dollar $"
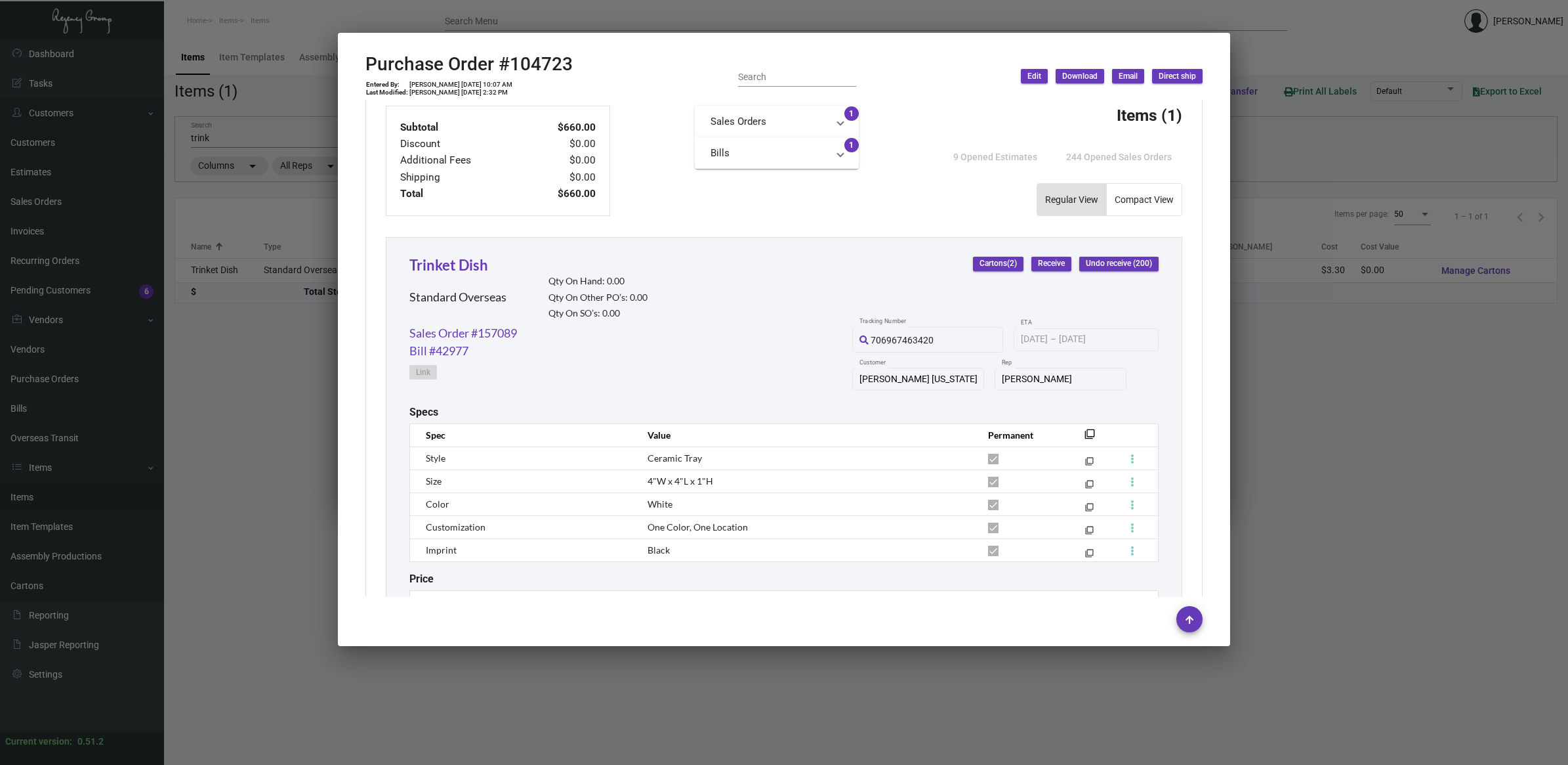
scroll to position [559, 0]
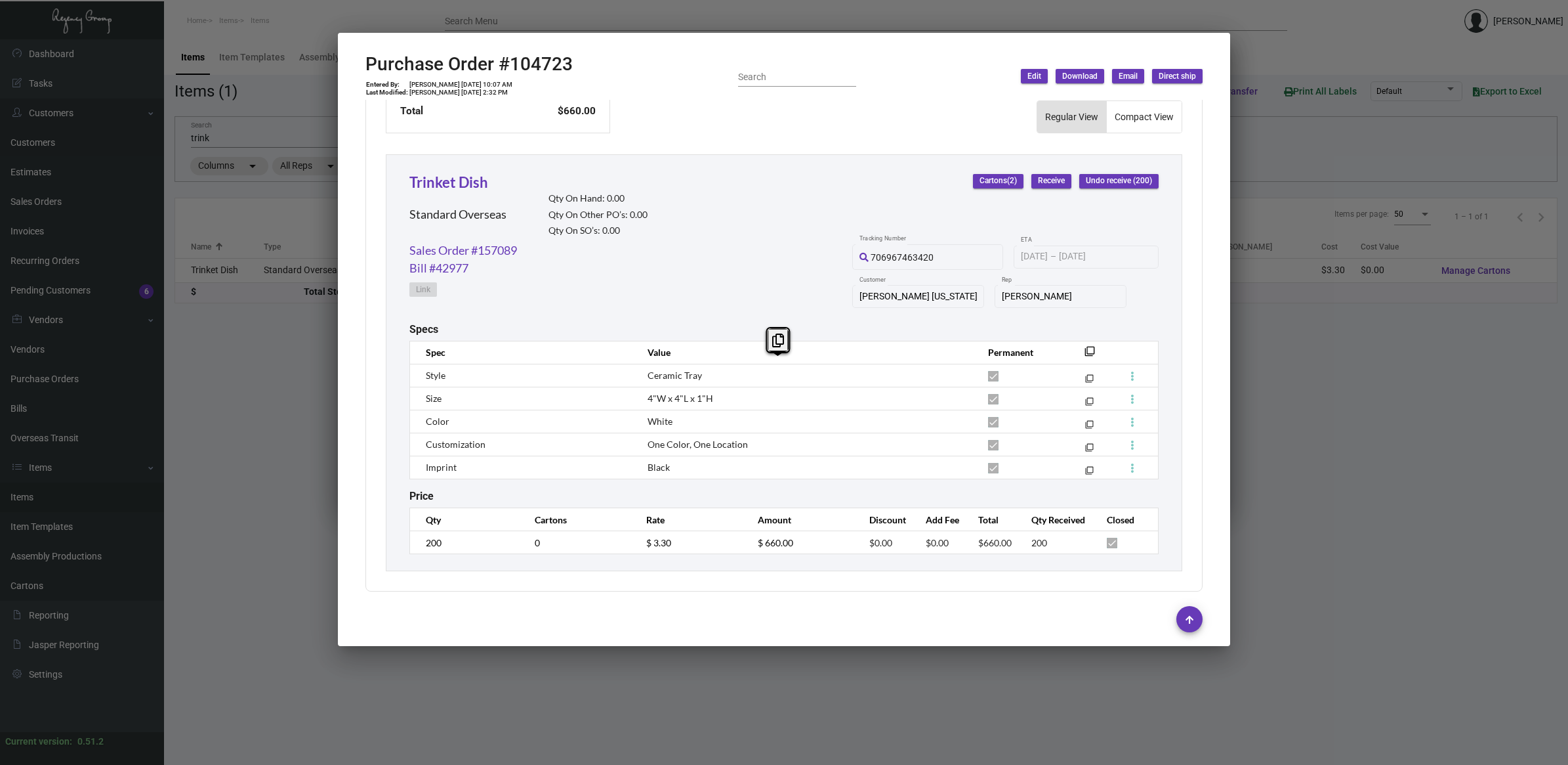
drag, startPoint x: 697, startPoint y: 461, endPoint x: 645, endPoint y: 372, distance: 103.1
click at [645, 372] on tbody "Style Ceramic Tray filter_none Size 4"W x 4"L x 1"H filter_none Color White fil…" at bounding box center [784, 421] width 749 height 115
copy tbody "Ceramic Tray filter_none Size 4"W x 4"L x 1"H filter_none Color White filter_no…"
click at [529, 57] on h2 "Purchase Order #104723" at bounding box center [469, 64] width 208 height 22
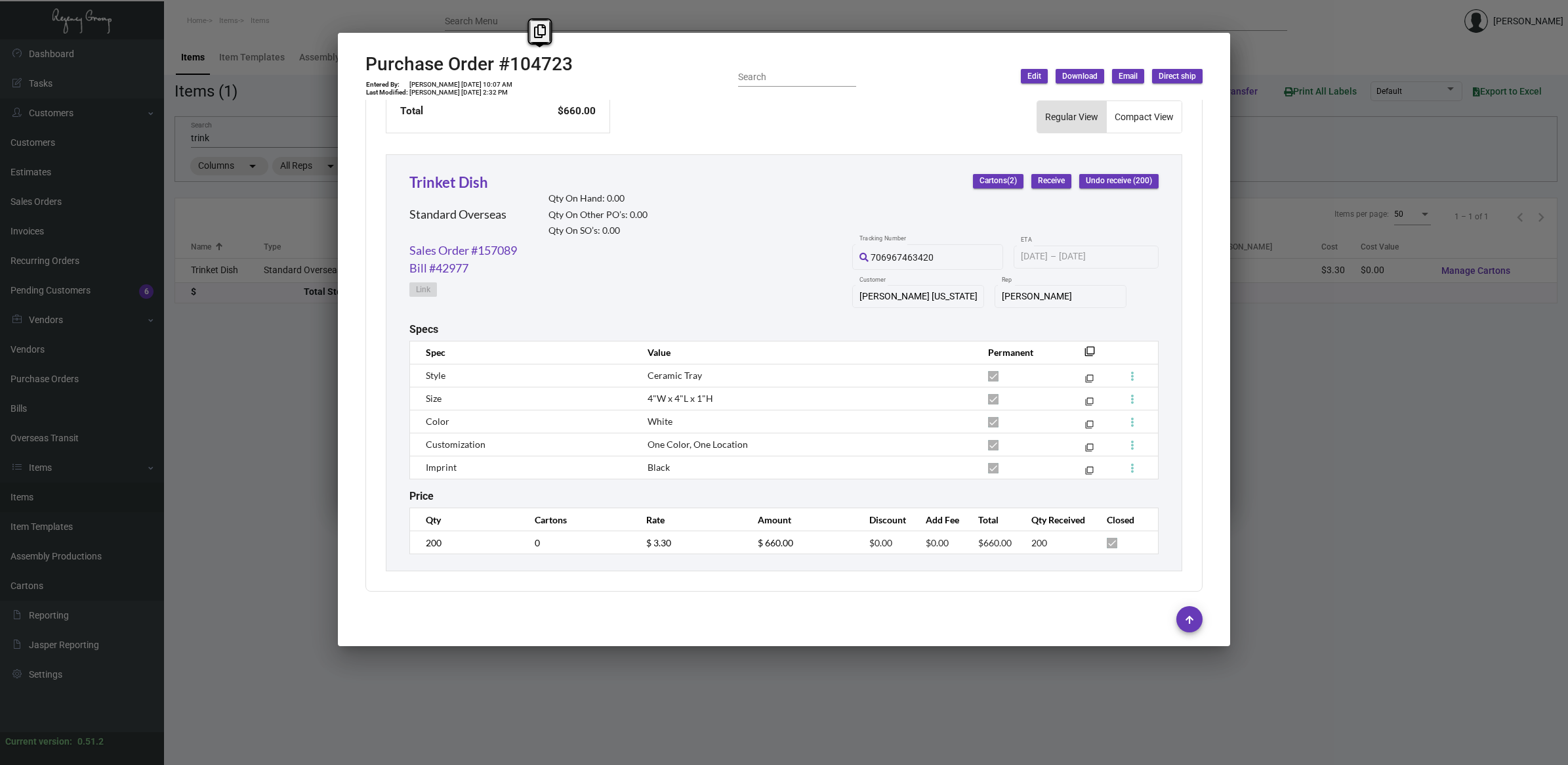
copy h2 "104723"
click at [538, 31] on icon at bounding box center [540, 31] width 12 height 14
copy h2 "104723"
